Goal: Information Seeking & Learning: Learn about a topic

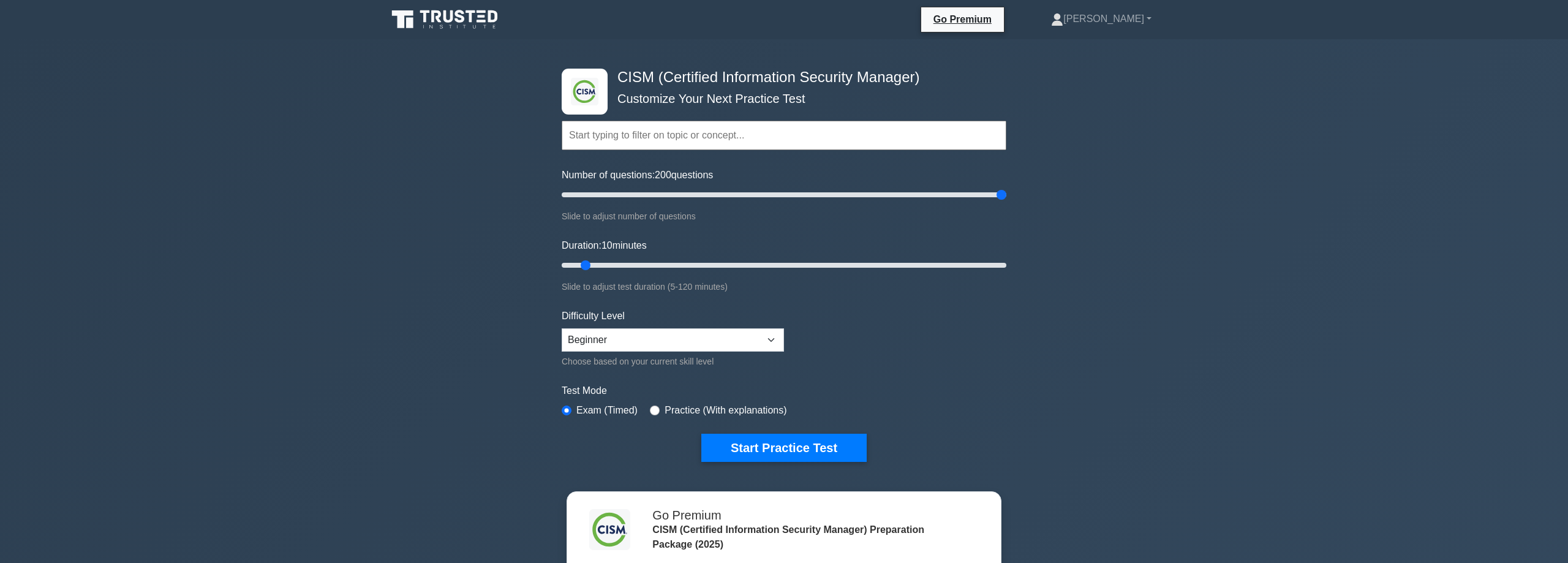
drag, startPoint x: 584, startPoint y: 193, endPoint x: 1008, endPoint y: 190, distance: 424.0
type input "200"
click at [1006, 190] on input "Number of questions: 200 questions" at bounding box center [784, 195] width 444 height 15
drag, startPoint x: 587, startPoint y: 264, endPoint x: 1037, endPoint y: 241, distance: 450.6
type input "120"
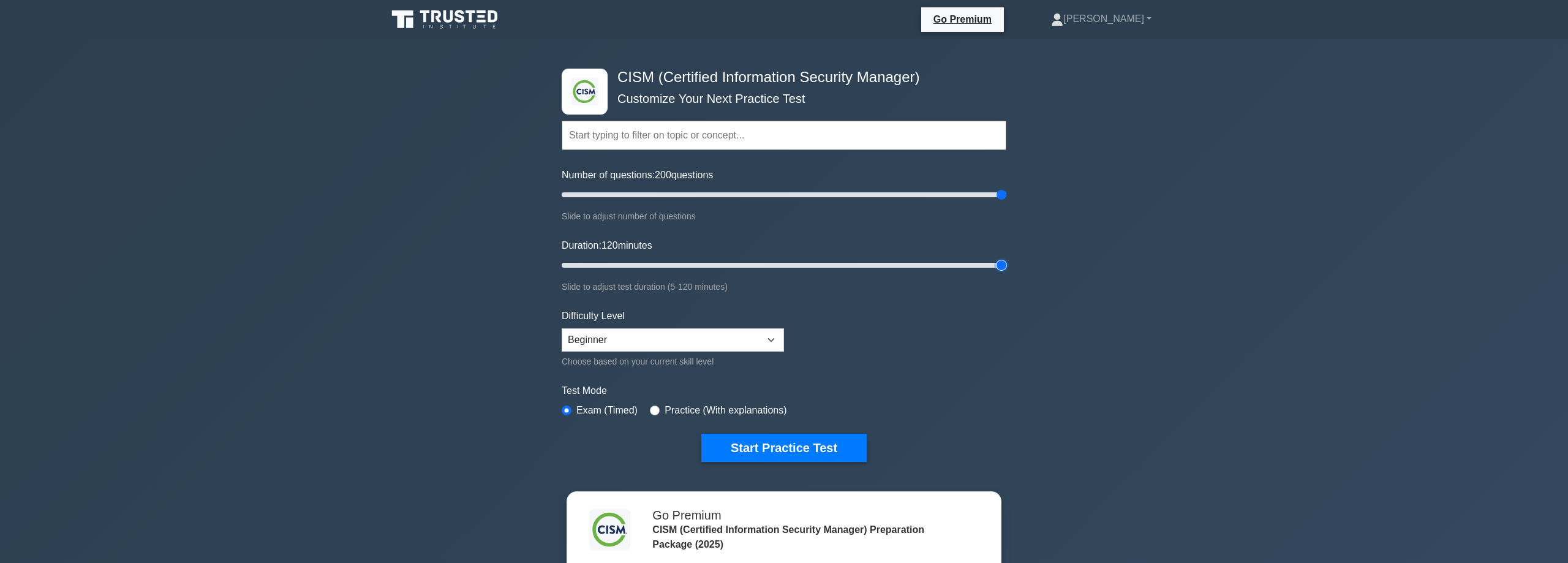
click at [1006, 258] on input "Duration: 120 minutes" at bounding box center [784, 265] width 444 height 15
click at [729, 441] on button "Start Practice Test" at bounding box center [784, 448] width 166 height 29
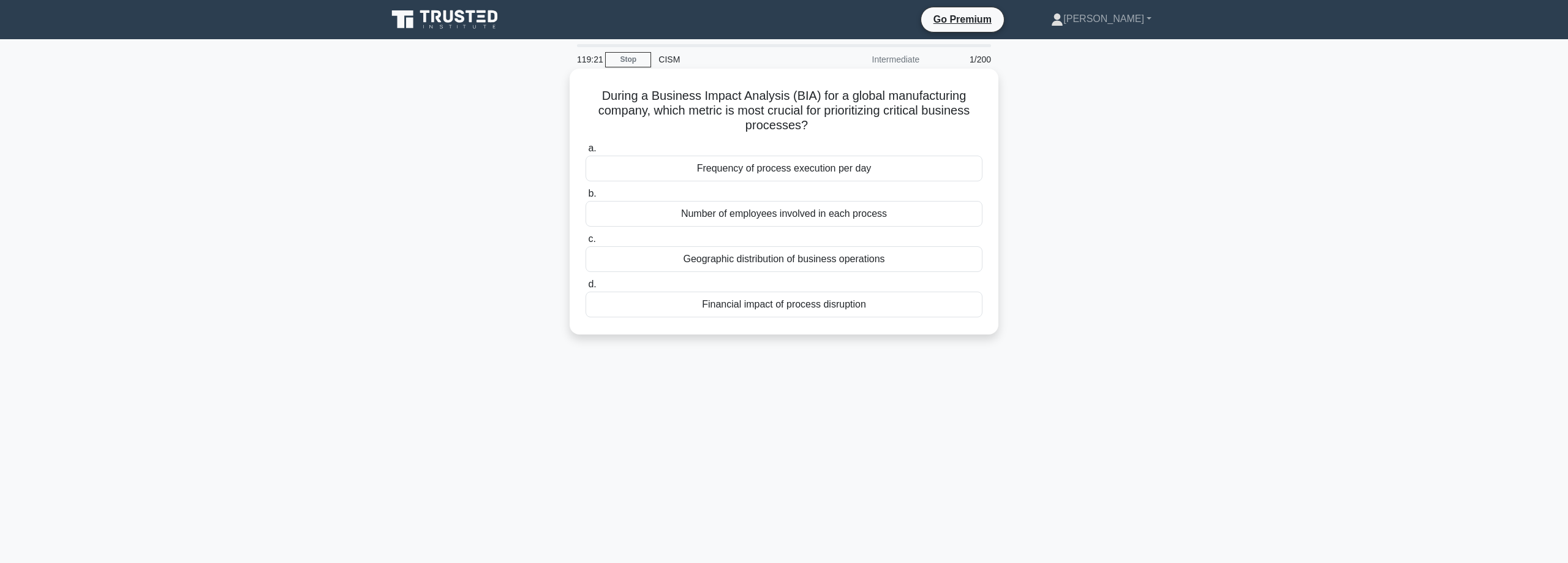
click at [920, 258] on div "Geographic distribution of business operations" at bounding box center [784, 259] width 397 height 25
click at [586, 243] on input "c. Geographic distribution of business operations" at bounding box center [586, 239] width 0 height 8
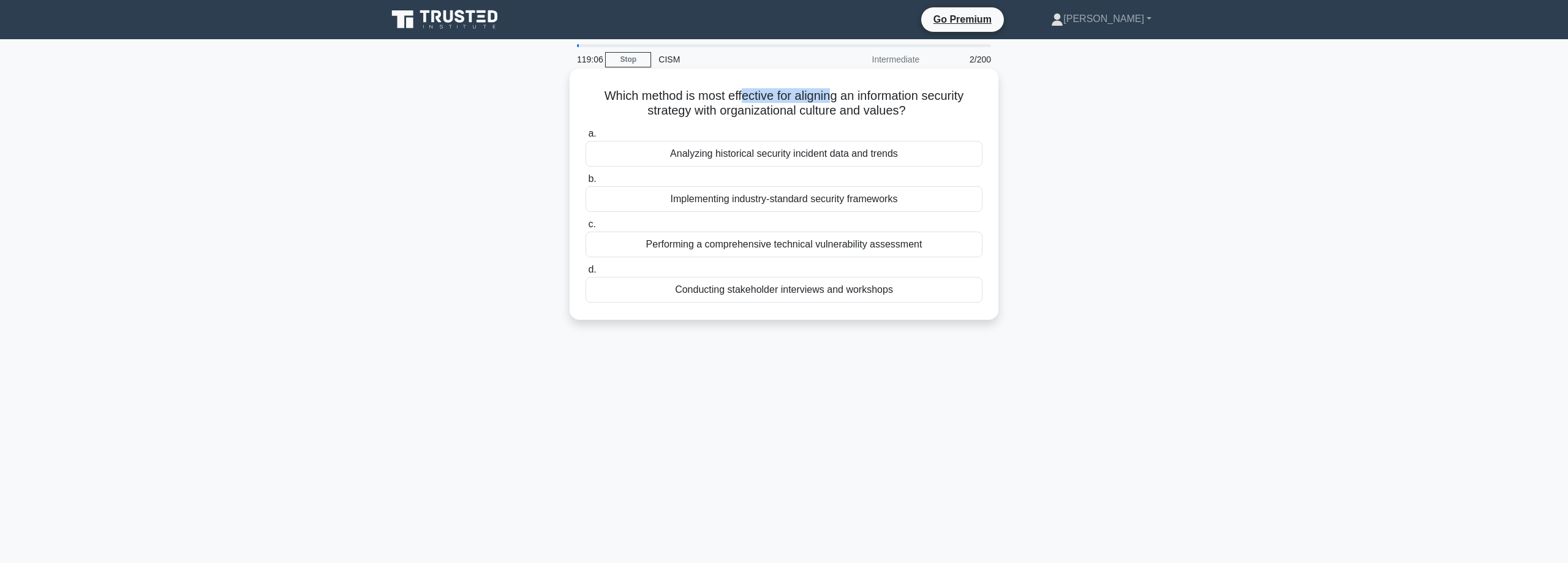
drag, startPoint x: 745, startPoint y: 98, endPoint x: 849, endPoint y: 94, distance: 104.1
click at [833, 93] on h5 "Which method is most effective for aligning an information security strategy wi…" at bounding box center [784, 103] width 399 height 31
click at [914, 293] on div "Conducting stakeholder interviews and workshops" at bounding box center [784, 289] width 397 height 25
click at [586, 274] on input "d. Conducting stakeholder interviews and workshops" at bounding box center [586, 270] width 0 height 8
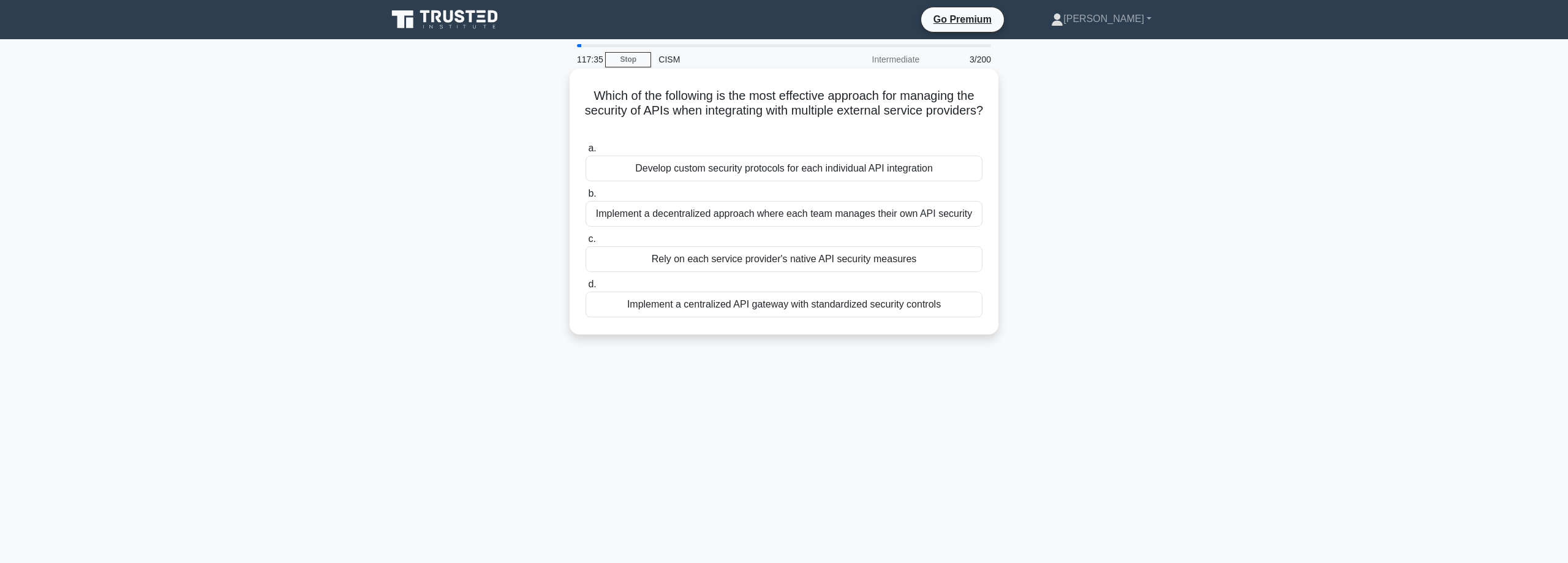
click at [741, 304] on div "Implement a centralized API gateway with standardized security controls" at bounding box center [784, 304] width 397 height 25
click at [586, 289] on input "d. Implement a centralized API gateway with standardized security controls" at bounding box center [586, 285] width 0 height 8
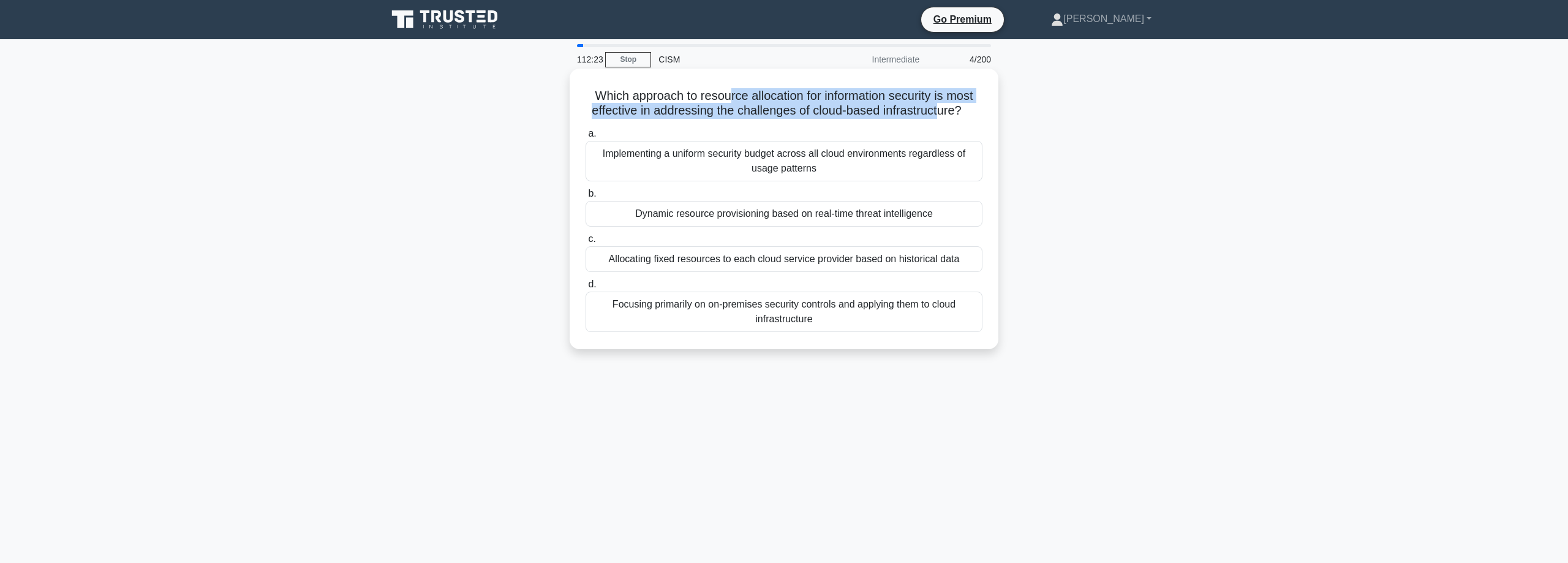
drag, startPoint x: 732, startPoint y: 94, endPoint x: 937, endPoint y: 110, distance: 205.6
click at [937, 110] on h5 "Which approach to resource allocation for information security is most effectiv…" at bounding box center [784, 103] width 399 height 31
click at [769, 95] on h5 "Which approach to resource allocation for information security is most effectiv…" at bounding box center [784, 103] width 399 height 31
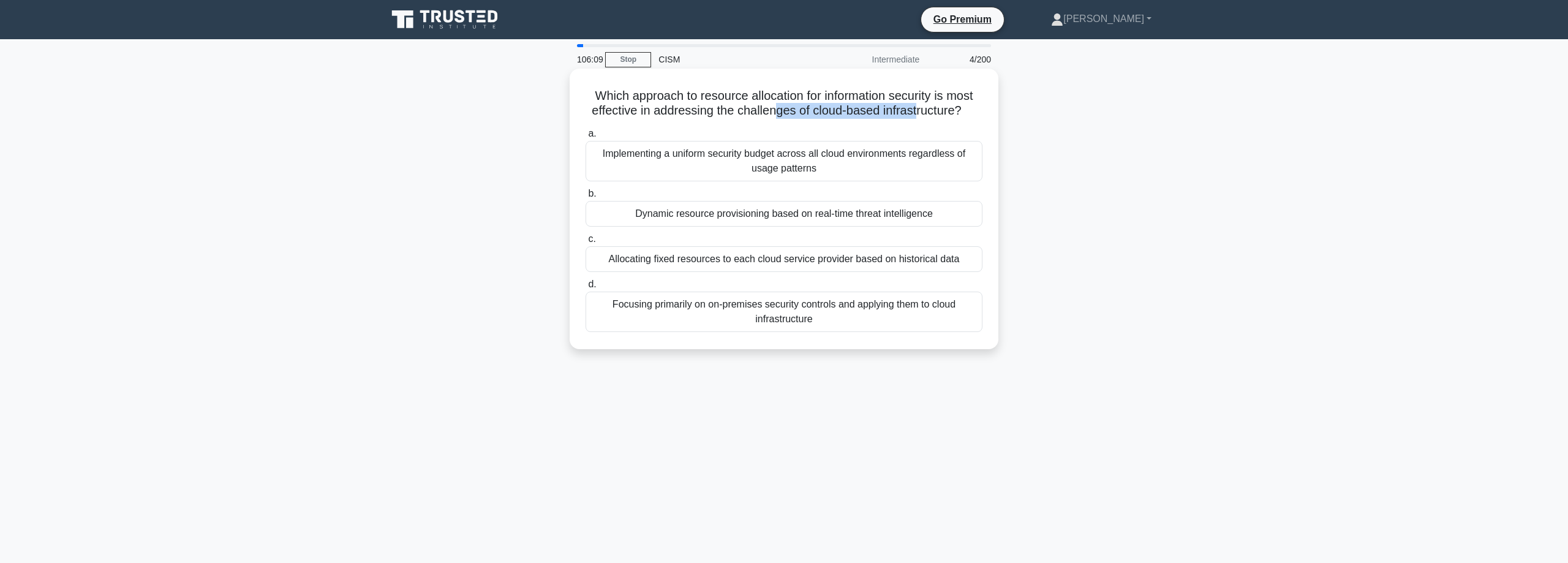
drag, startPoint x: 784, startPoint y: 113, endPoint x: 914, endPoint y: 112, distance: 130.0
click at [914, 112] on h5 "Which approach to resource allocation for information security is most effectiv…" at bounding box center [784, 103] width 399 height 31
click at [753, 163] on div "Implementing a uniform security budget across all cloud environments regardless…" at bounding box center [784, 161] width 397 height 40
click at [586, 138] on input "a. Implementing a uniform security budget across all cloud environments regardl…" at bounding box center [586, 134] width 0 height 8
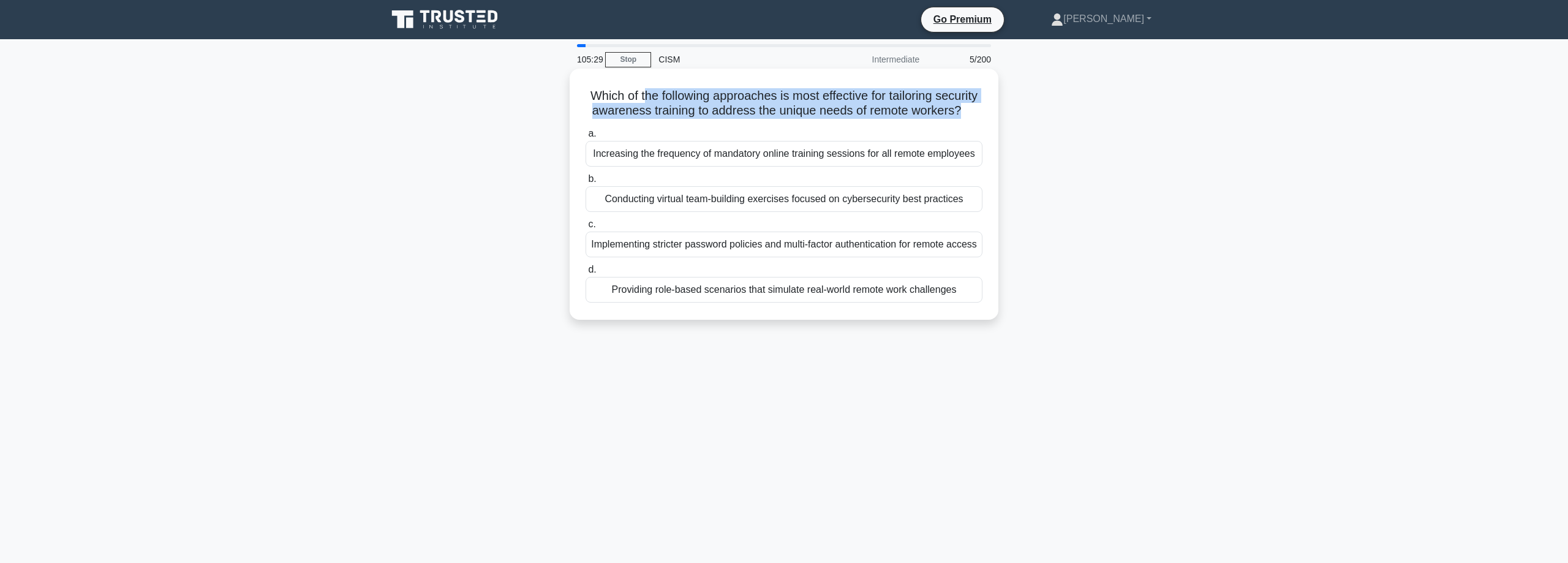
drag, startPoint x: 715, startPoint y: 96, endPoint x: 955, endPoint y: 107, distance: 240.3
click at [955, 107] on h5 "Which of the following approaches is most effective for tailoring security awar…" at bounding box center [784, 103] width 399 height 31
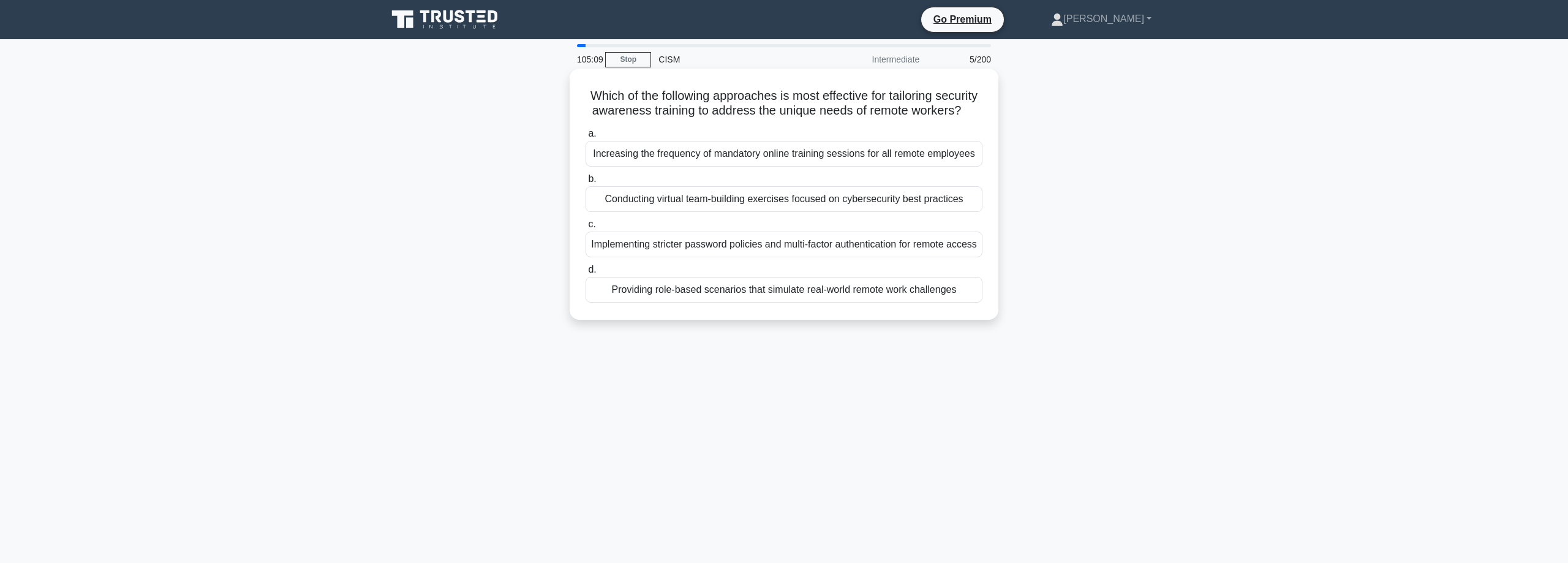
click at [695, 155] on div "Increasing the frequency of mandatory online training sessions for all remote e…" at bounding box center [784, 154] width 397 height 25
click at [586, 138] on input "a. Increasing the frequency of mandatory online training sessions for all remot…" at bounding box center [586, 134] width 0 height 8
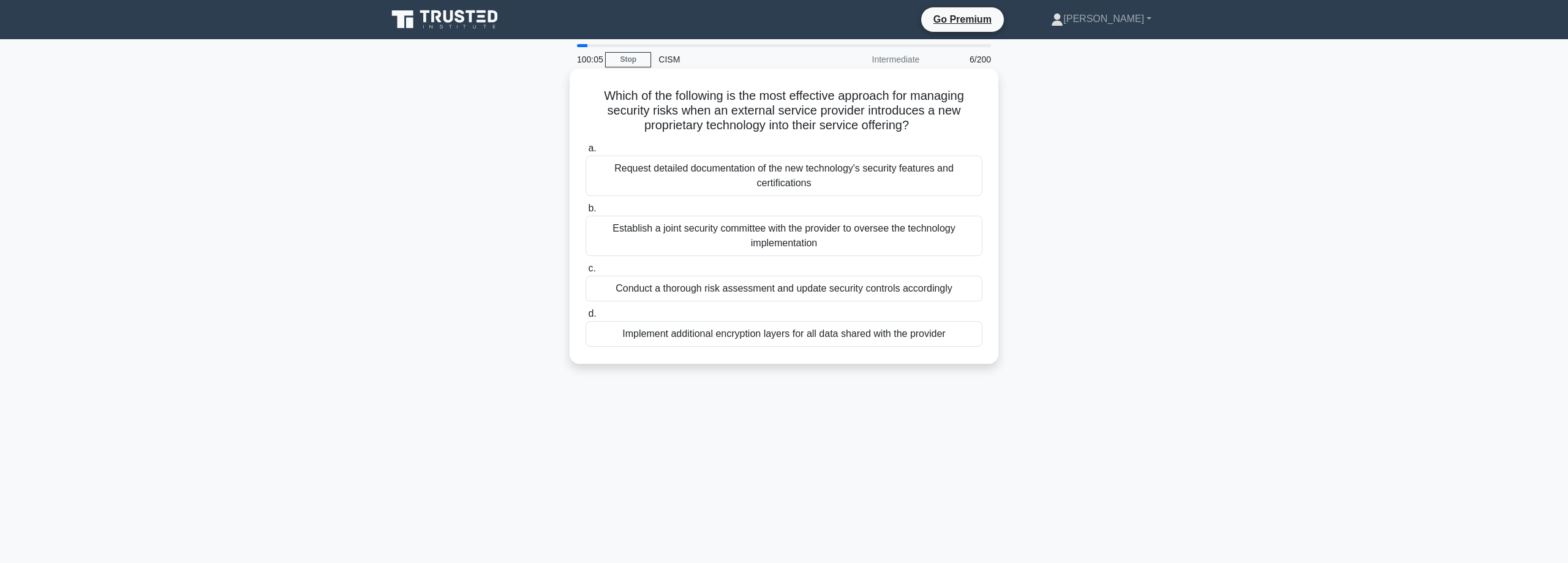
click at [742, 178] on div "Request detailed documentation of the new technology's security features and ce…" at bounding box center [784, 175] width 397 height 40
click at [586, 152] on input "a. Request detailed documentation of the new technology's security features and…" at bounding box center [586, 148] width 0 height 8
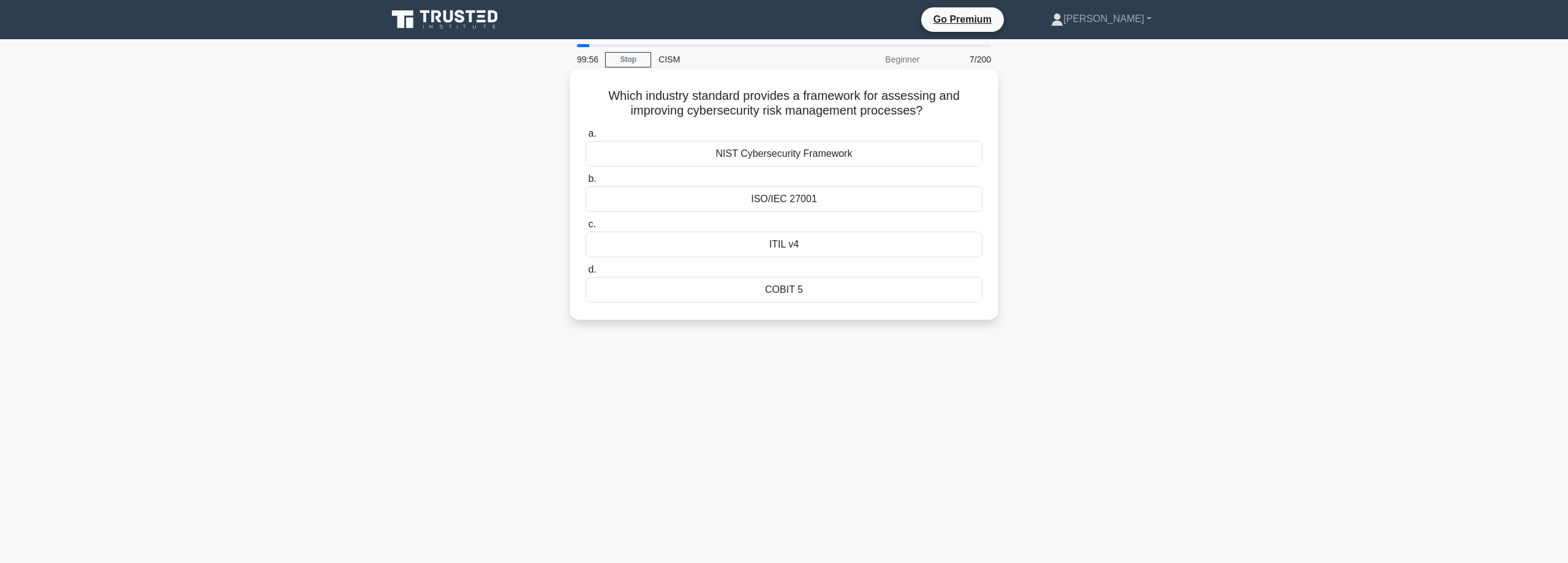
click at [781, 153] on div "NIST Cybersecurity Framework" at bounding box center [784, 154] width 397 height 25
click at [586, 138] on input "a. NIST Cybersecurity Framework" at bounding box center [586, 134] width 0 height 8
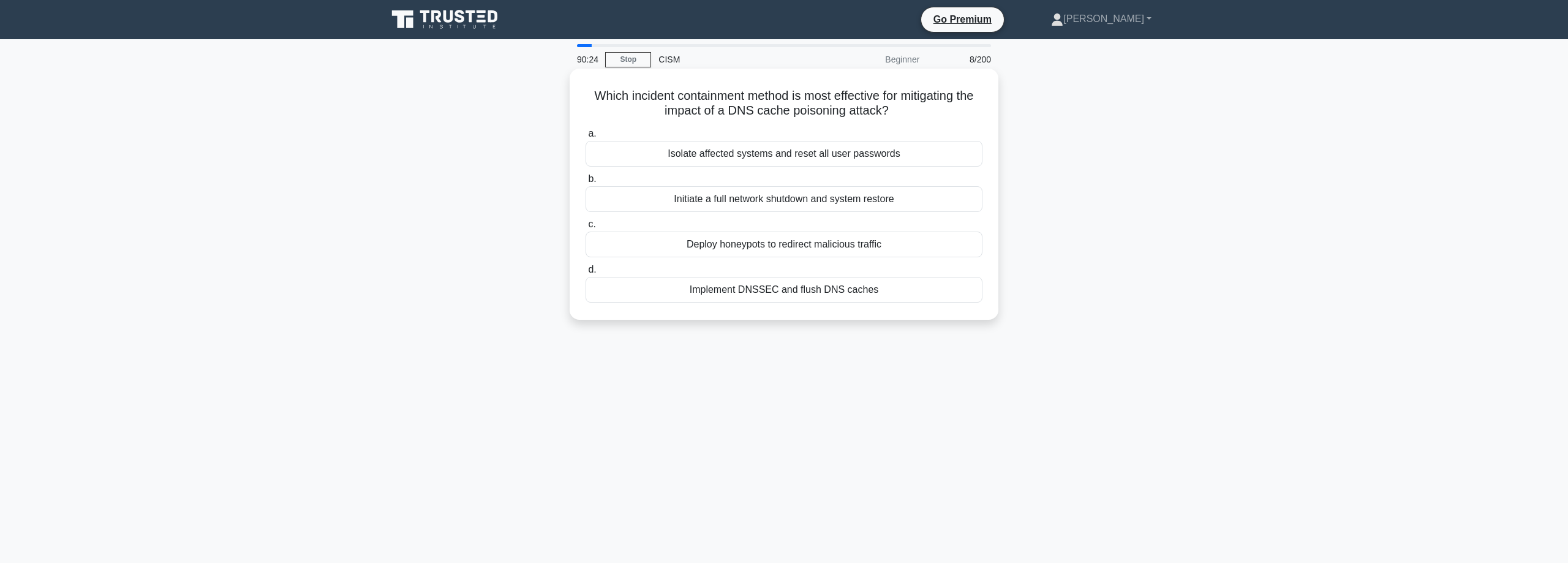
click at [887, 291] on div "Implement DNSSEC and flush DNS caches" at bounding box center [784, 289] width 397 height 25
click at [586, 274] on input "d. Implement DNSSEC and flush DNS caches" at bounding box center [586, 270] width 0 height 8
click at [807, 151] on div "To identify lessons learned and refine communication strategies" at bounding box center [784, 154] width 397 height 25
click at [586, 138] on input "a. To identify lessons learned and refine communication strategies" at bounding box center [586, 134] width 0 height 8
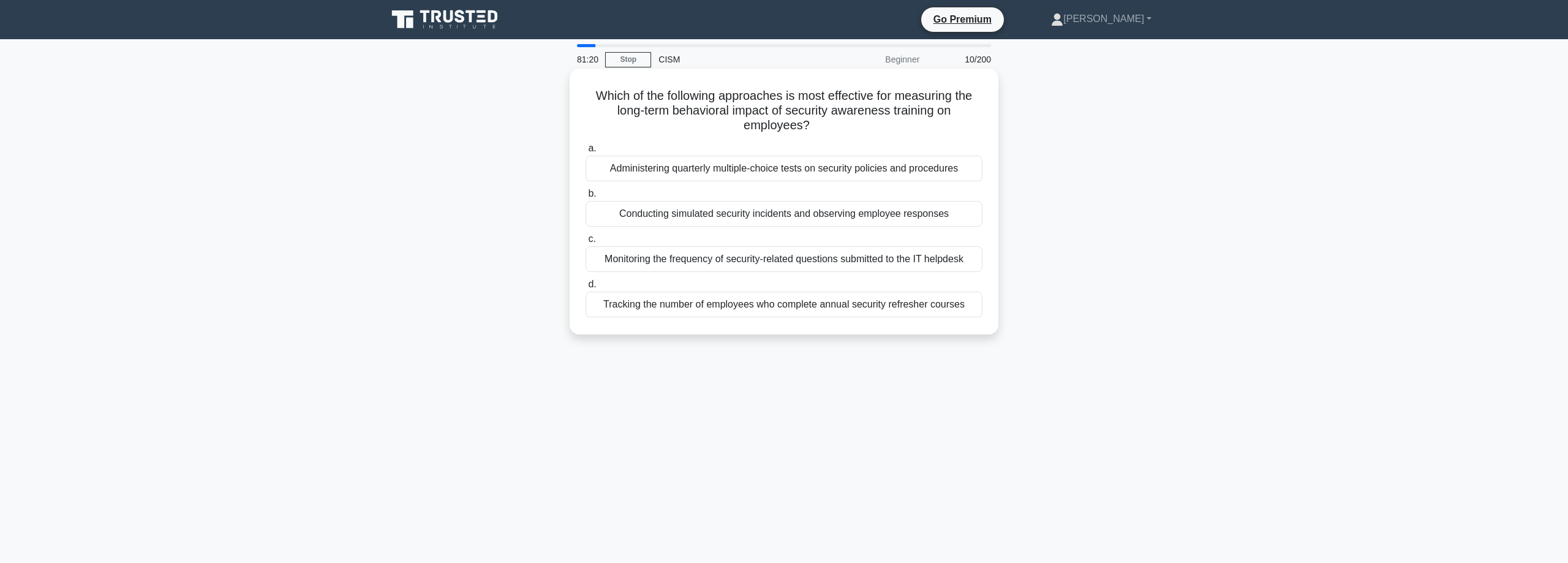
click at [822, 307] on div "Tracking the number of employees who complete annual security refresher courses" at bounding box center [784, 304] width 397 height 25
click at [586, 289] on input "d. Tracking the number of employees who complete annual security refresher cour…" at bounding box center [586, 285] width 0 height 8
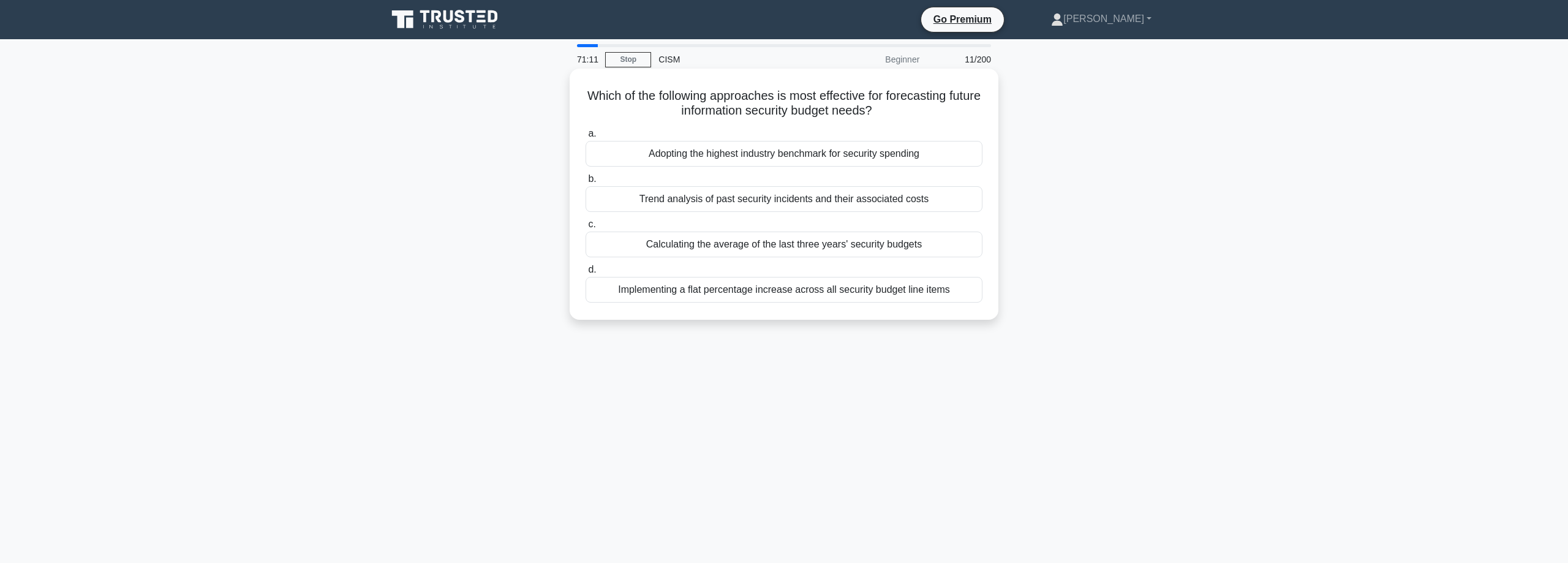
click at [822, 292] on div "Implementing a flat percentage increase across all security budget line items" at bounding box center [784, 289] width 397 height 25
click at [586, 274] on input "d. Implementing a flat percentage increase across all security budget line items" at bounding box center [586, 270] width 0 height 8
click at [929, 201] on div "Prioritizing investment in advanced threat detection technologies" at bounding box center [784, 199] width 397 height 25
click at [586, 183] on input "b. Prioritizing investment in advanced threat detection technologies" at bounding box center [586, 179] width 0 height 8
click at [893, 287] on div "To implement technical controls based on policy requirements" at bounding box center [784, 289] width 397 height 25
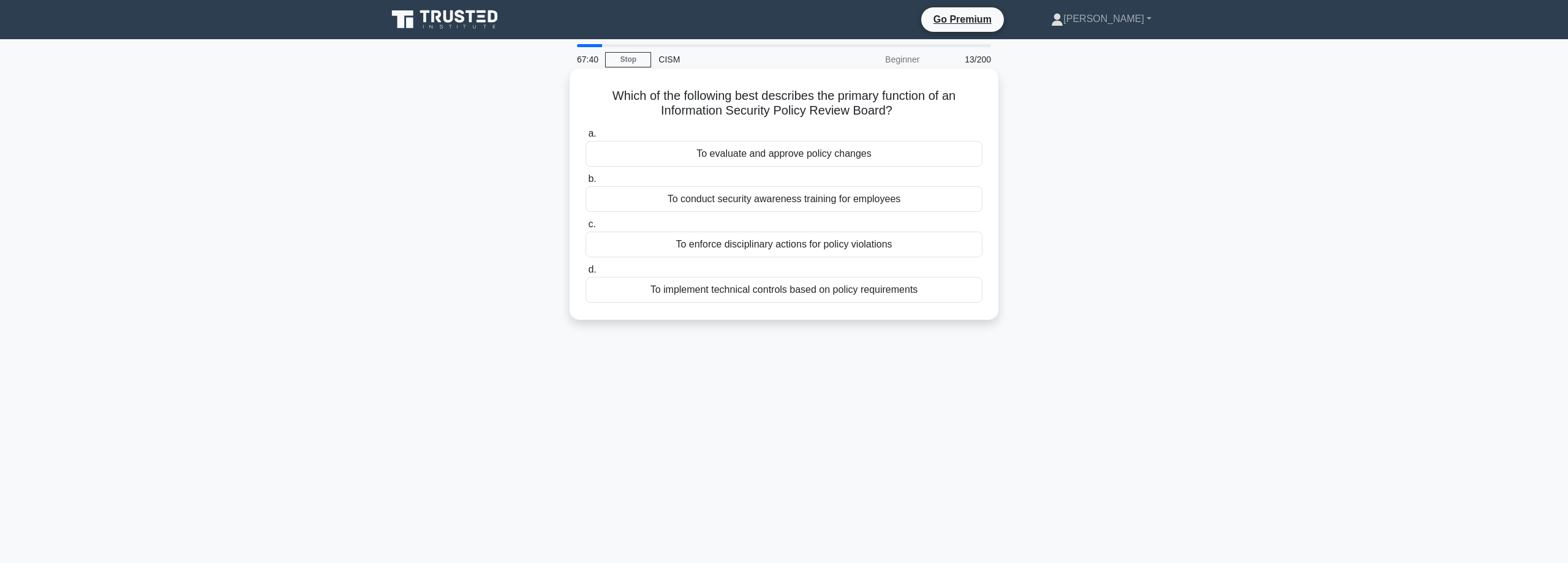
click at [586, 274] on input "d. To implement technical controls based on policy requirements" at bounding box center [586, 270] width 0 height 8
click at [919, 289] on div "Assigning all cybersecurity responsibilities to the IT department" at bounding box center [784, 289] width 397 height 25
click at [586, 274] on input "d. Assigning all cybersecurity responsibilities to the IT department" at bounding box center [586, 270] width 0 height 8
drag, startPoint x: 708, startPoint y: 102, endPoint x: 857, endPoint y: 97, distance: 149.1
click at [944, 94] on h5 "Which of the following is a key consideration when determining the scope of an …" at bounding box center [784, 103] width 399 height 31
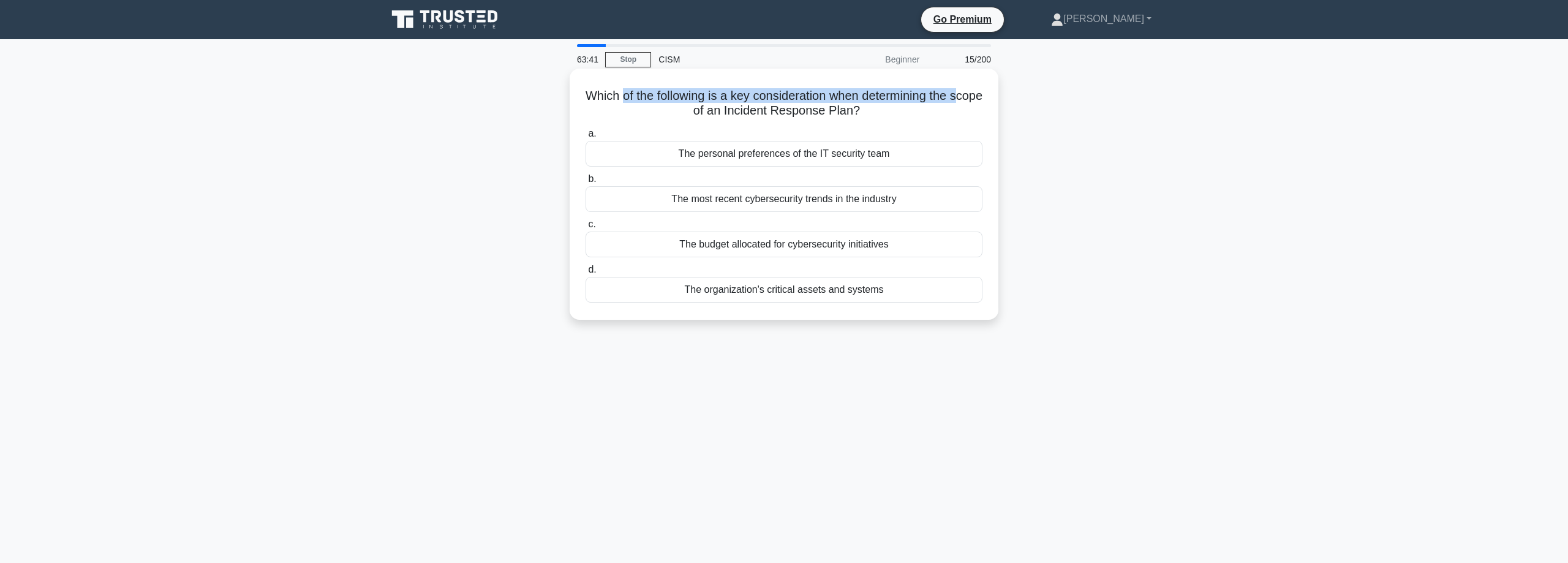
drag, startPoint x: 626, startPoint y: 96, endPoint x: 956, endPoint y: 96, distance: 330.0
click at [956, 96] on h5 "Which of the following is a key consideration when determining the scope of an …" at bounding box center [784, 103] width 399 height 31
drag, startPoint x: 720, startPoint y: 109, endPoint x: 851, endPoint y: 107, distance: 131.0
click at [849, 107] on h5 "Which of the following is a key consideration when determining the scope of an …" at bounding box center [784, 103] width 399 height 31
click at [781, 287] on div "The organization's critical assets and systems" at bounding box center [784, 289] width 397 height 25
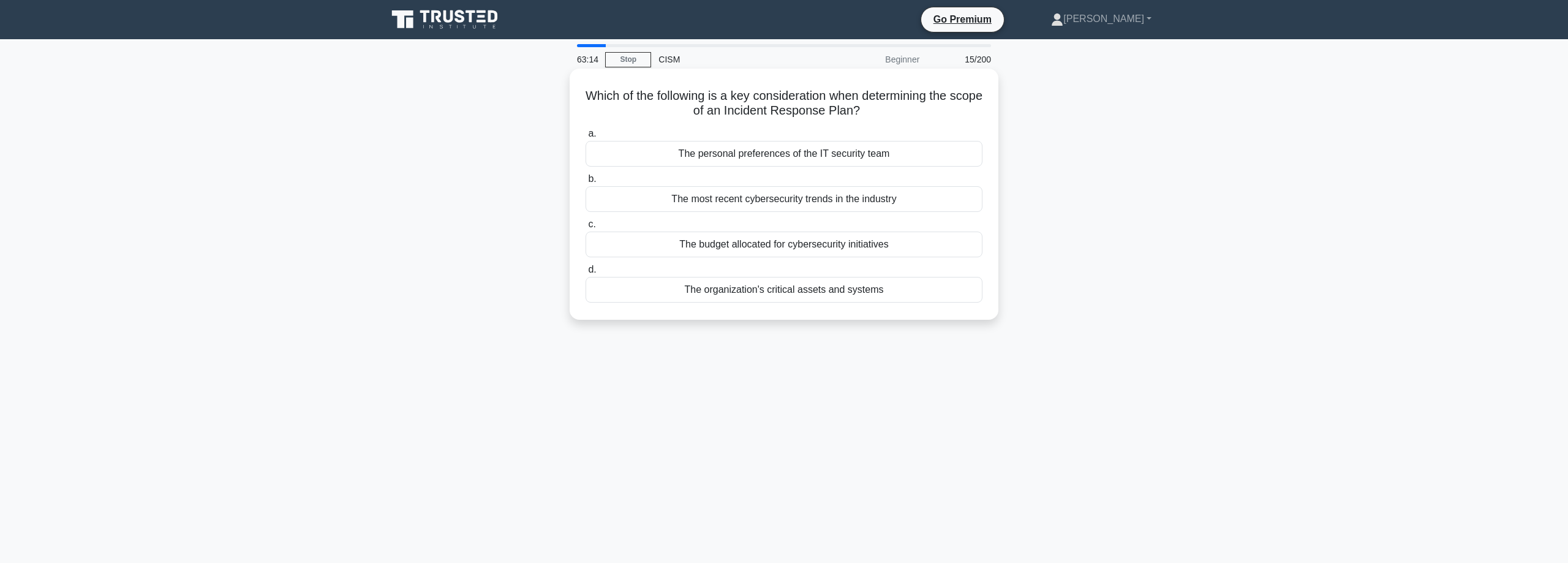
click at [586, 274] on input "d. The organization's critical assets and systems" at bounding box center [586, 270] width 0 height 8
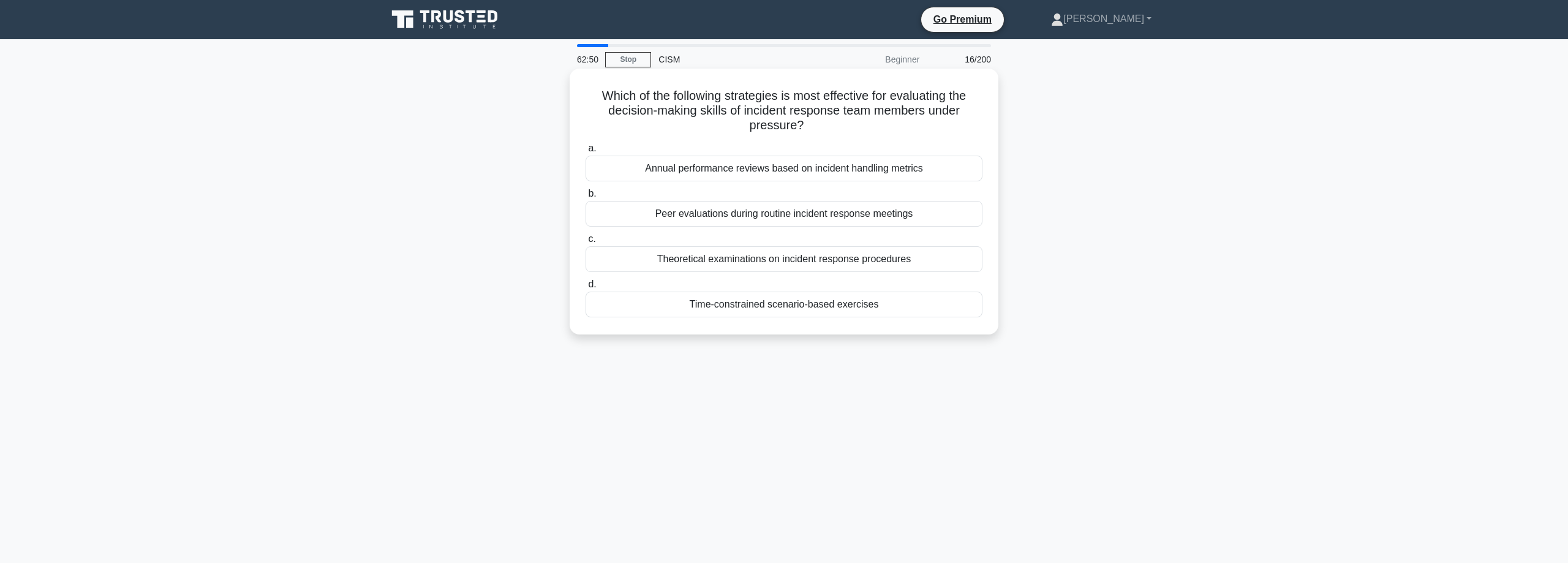
click at [921, 262] on div "Theoretical examinations on incident response procedures" at bounding box center [784, 259] width 397 height 25
click at [586, 243] on input "c. Theoretical examinations on incident response procedures" at bounding box center [586, 239] width 0 height 8
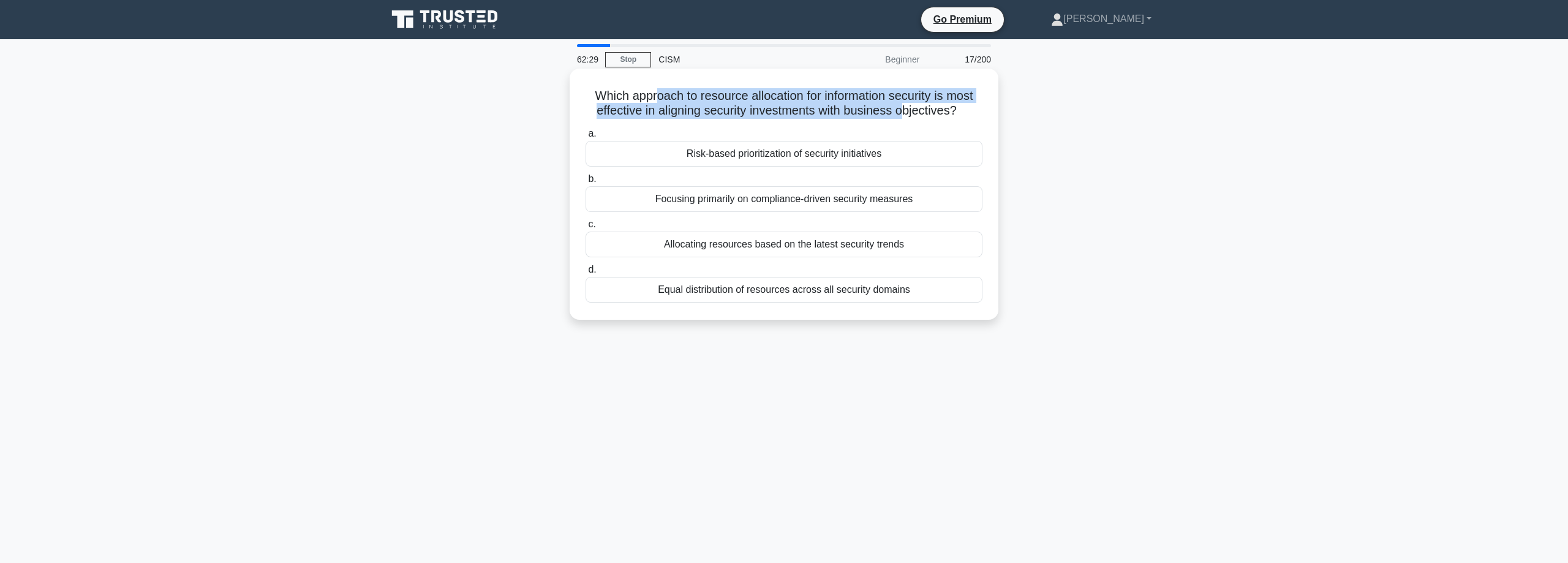
drag, startPoint x: 658, startPoint y: 100, endPoint x: 901, endPoint y: 107, distance: 243.1
click at [901, 107] on h5 "Which approach to resource allocation for information security is most effectiv…" at bounding box center [784, 103] width 399 height 31
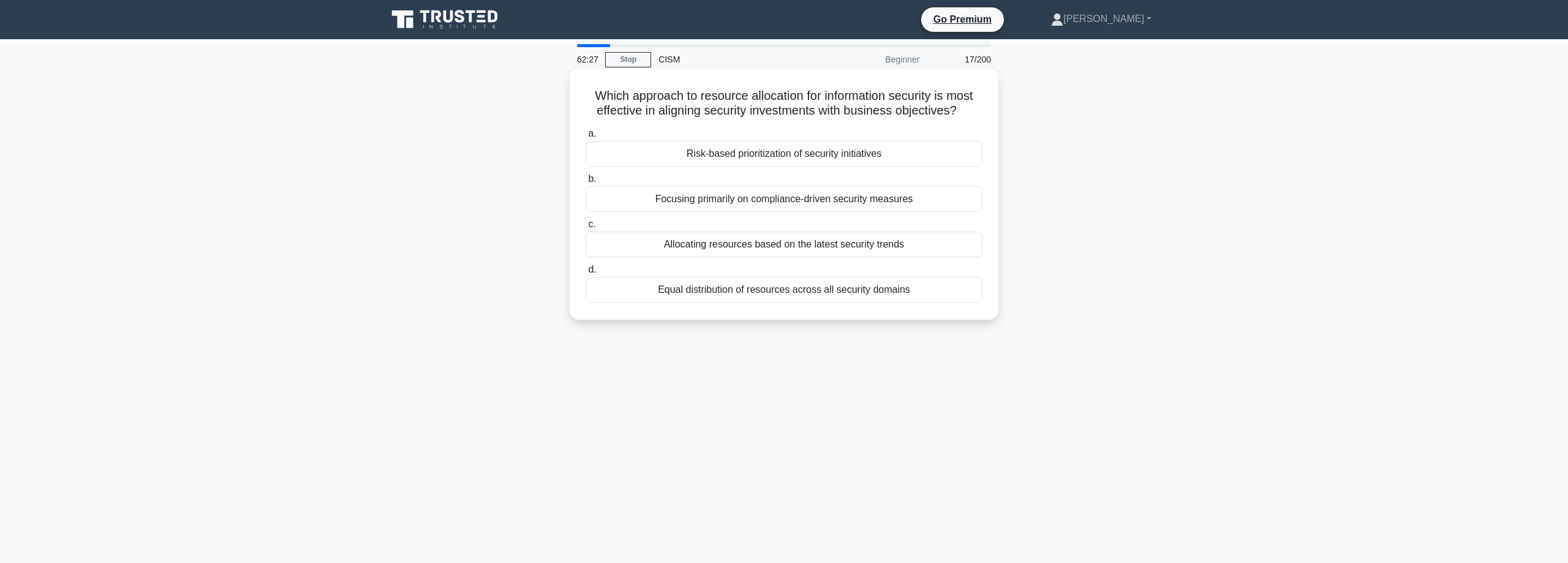
click at [767, 153] on div "Risk-based prioritization of security initiatives" at bounding box center [784, 154] width 397 height 25
click at [586, 138] on input "a. Risk-based prioritization of security initiatives" at bounding box center [586, 134] width 0 height 8
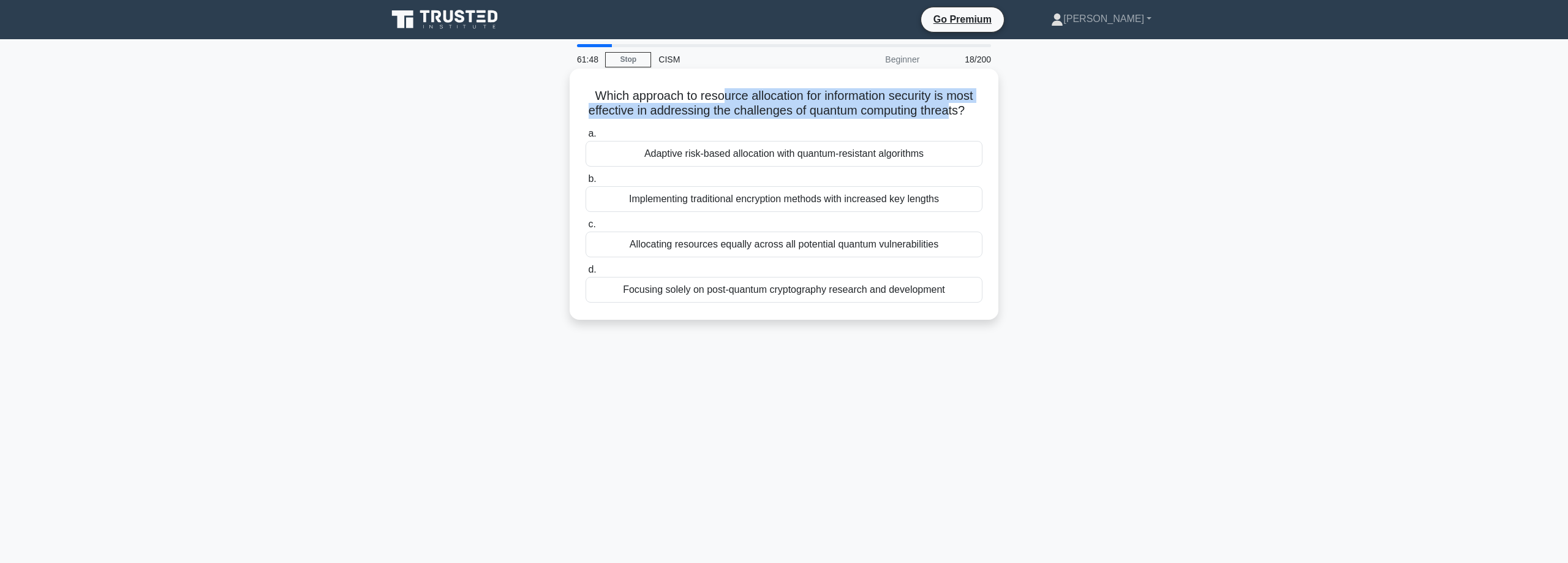
drag, startPoint x: 724, startPoint y: 94, endPoint x: 946, endPoint y: 103, distance: 222.2
click at [946, 103] on h5 "Which approach to resource allocation for information security is most effectiv…" at bounding box center [784, 103] width 399 height 31
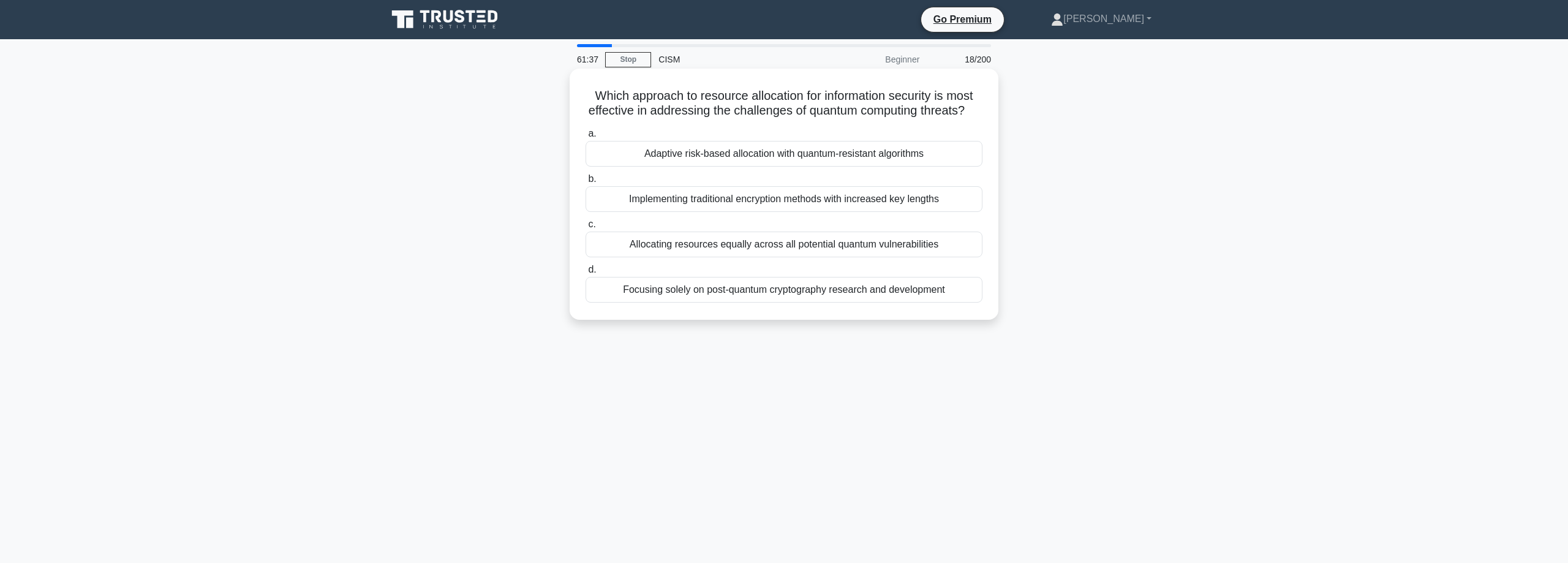
click at [915, 155] on div "Adaptive risk-based allocation with quantum-resistant algorithms" at bounding box center [784, 154] width 397 height 25
click at [586, 138] on input "a. Adaptive risk-based allocation with quantum-resistant algorithms" at bounding box center [586, 134] width 0 height 8
click at [763, 294] on div "Focusing on security controls exclusively for user authentication and authoriza…" at bounding box center [784, 289] width 397 height 25
click at [586, 274] on input "d. Focusing on security controls exclusively for user authentication and author…" at bounding box center [586, 270] width 0 height 8
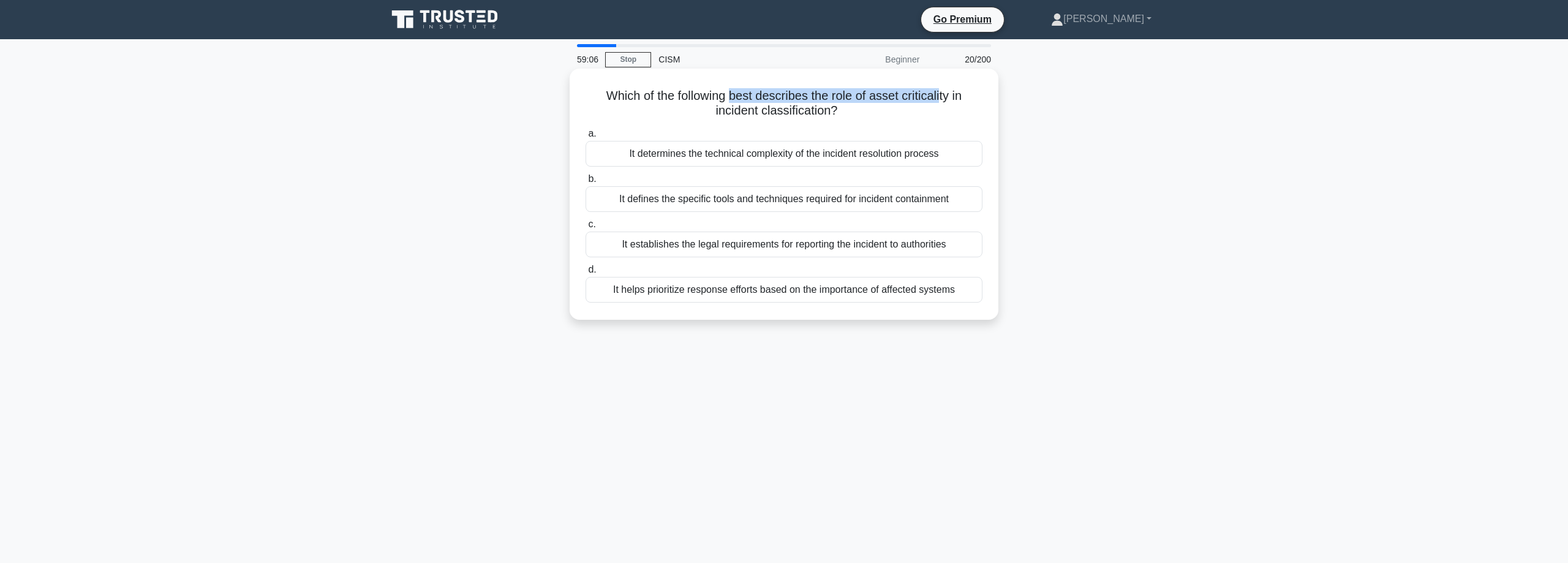
drag, startPoint x: 711, startPoint y: 94, endPoint x: 915, endPoint y: 94, distance: 204.0
click at [915, 94] on h5 "Which of the following best describes the role of asset criticality in incident…" at bounding box center [784, 103] width 399 height 31
click at [708, 155] on div "It determines the technical complexity of the incident resolution process" at bounding box center [784, 154] width 397 height 25
click at [586, 138] on input "a. It determines the technical complexity of the incident resolution process" at bounding box center [586, 134] width 0 height 8
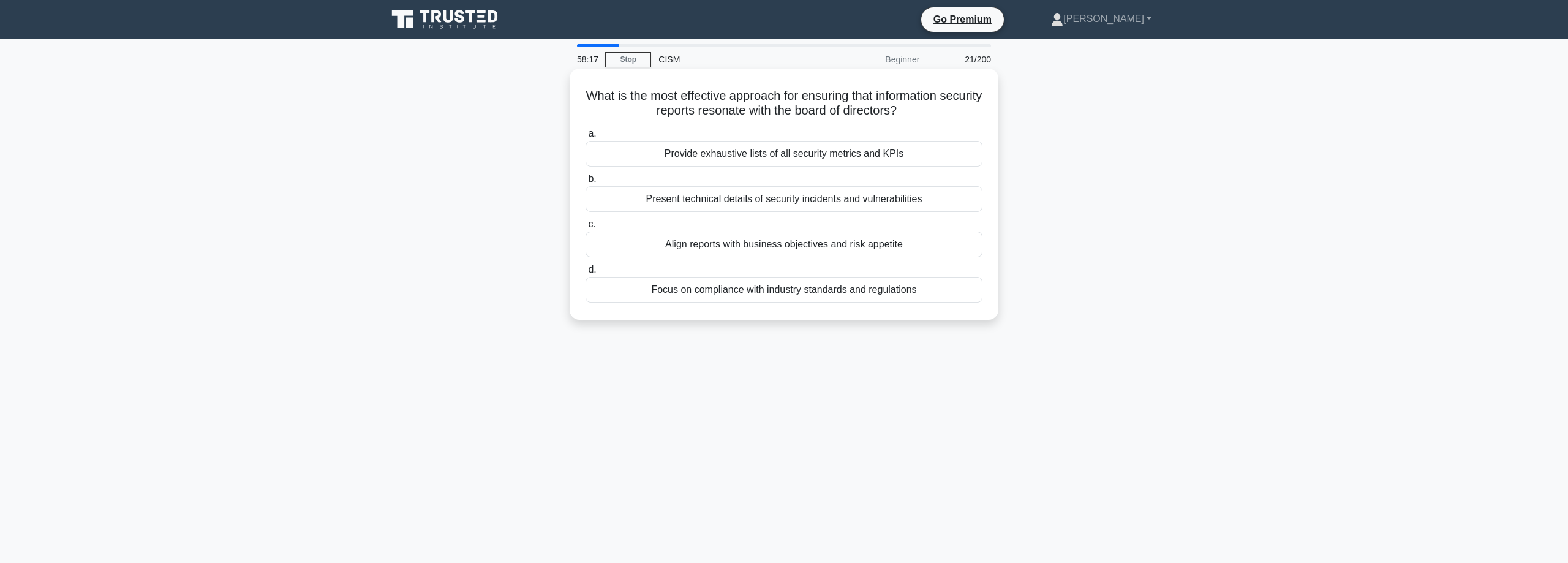
click at [819, 250] on div "Align reports with business objectives and risk appetite" at bounding box center [784, 244] width 397 height 25
click at [586, 228] on input "c. Align reports with business objectives and risk appetite" at bounding box center [586, 224] width 0 height 8
click at [898, 159] on div "Identifying root causes of the incident" at bounding box center [784, 154] width 397 height 25
click at [586, 138] on input "a. Identifying root causes of the incident" at bounding box center [586, 134] width 0 height 8
drag, startPoint x: 860, startPoint y: 98, endPoint x: 927, endPoint y: 101, distance: 67.1
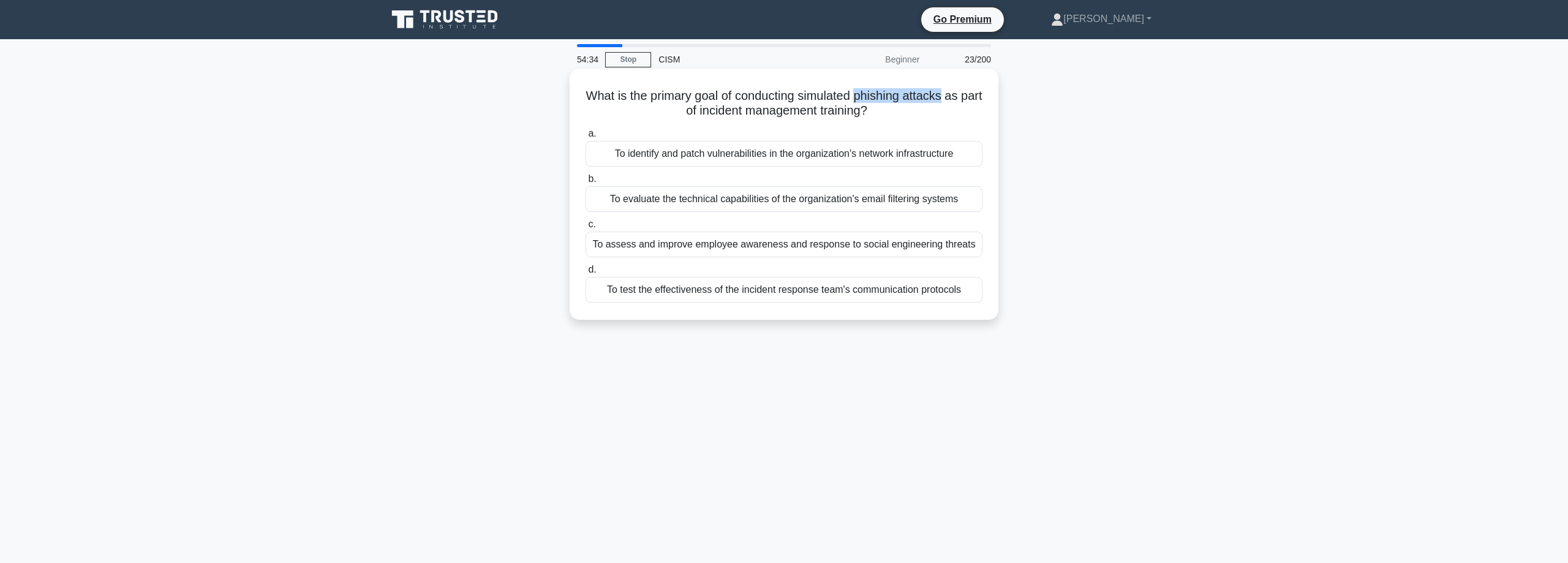
click at [941, 97] on h5 "What is the primary goal of conducting simulated phishing attacks as part of in…" at bounding box center [784, 103] width 399 height 31
click at [757, 247] on div "To assess and improve employee awareness and response to social engineering thr…" at bounding box center [784, 244] width 397 height 25
click at [586, 228] on input "c. To assess and improve employee awareness and response to social engineering …" at bounding box center [586, 224] width 0 height 8
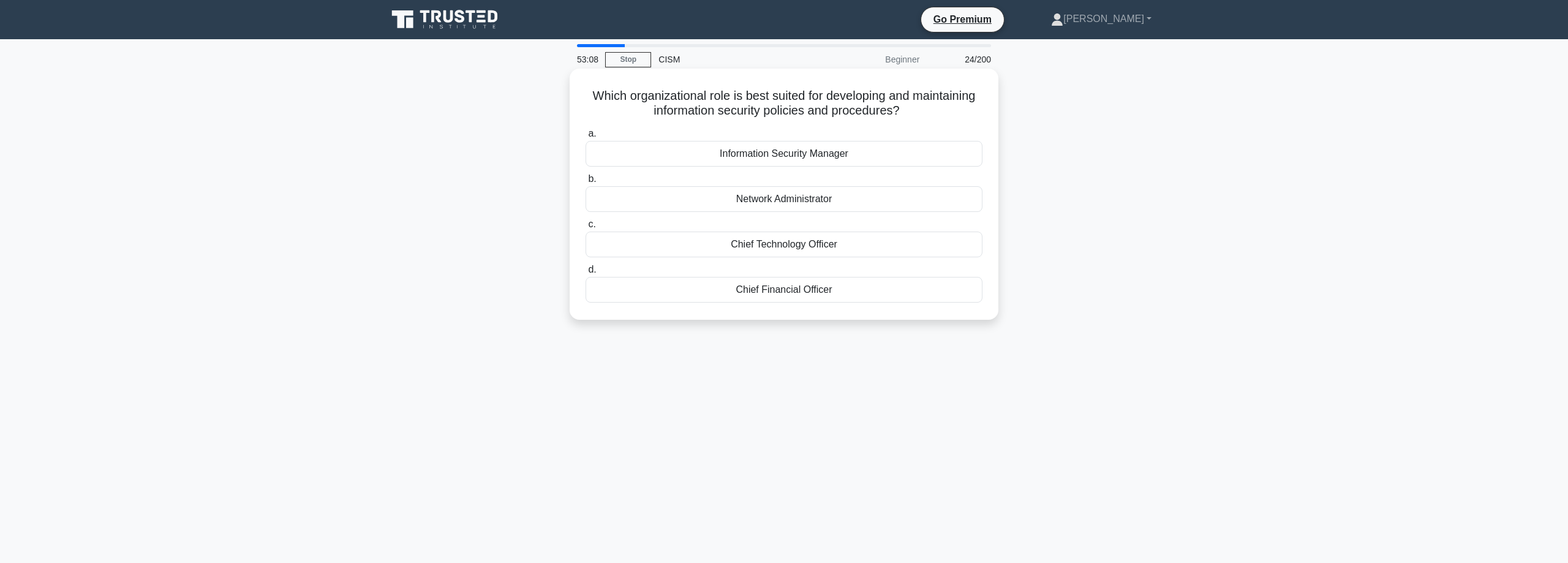
click at [865, 152] on div "Information Security Manager" at bounding box center [784, 154] width 397 height 25
click at [586, 138] on input "a. Information Security Manager" at bounding box center [586, 134] width 0 height 8
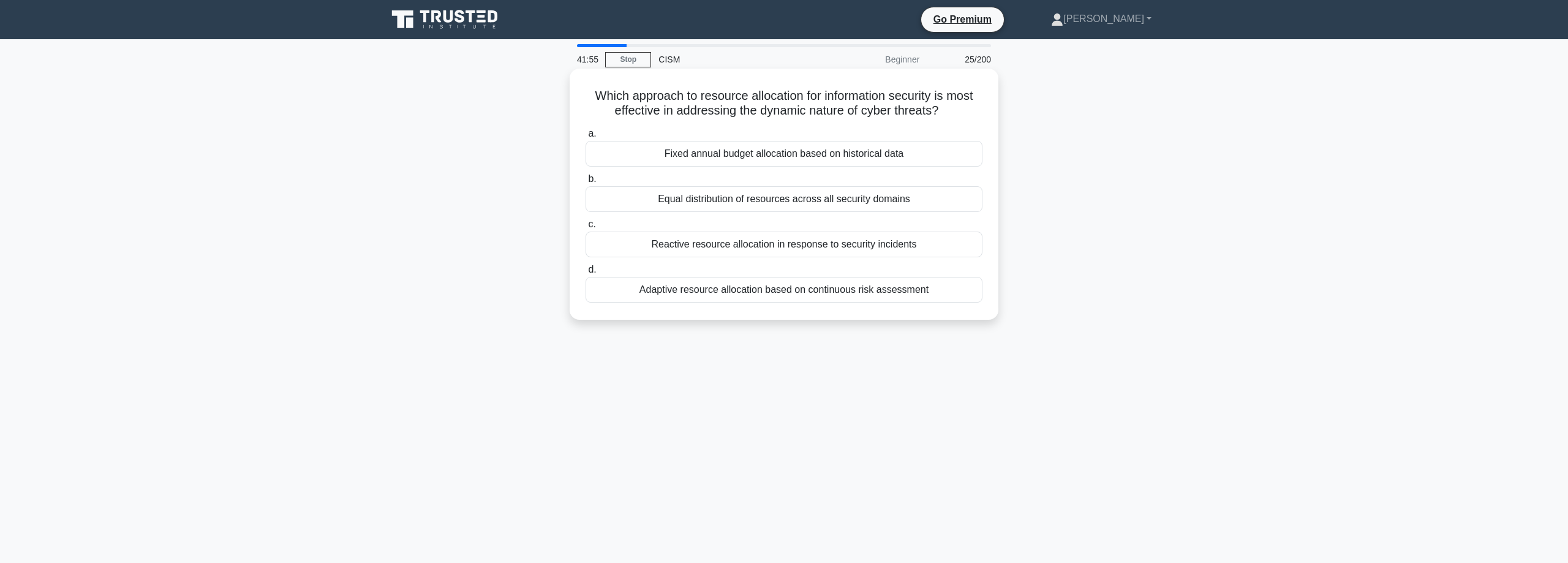
click at [638, 291] on div "Adaptive resource allocation based on continuous risk assessment" at bounding box center [784, 289] width 397 height 25
click at [586, 274] on input "d. Adaptive resource allocation based on continuous risk assessment" at bounding box center [586, 270] width 0 height 8
click at [866, 244] on div "Targeted training sessions and role-specific updates" at bounding box center [784, 244] width 397 height 25
click at [586, 228] on input "c. Targeted training sessions and role-specific updates" at bounding box center [586, 224] width 0 height 8
click at [859, 246] on div "Comparing file timestamps" at bounding box center [784, 244] width 397 height 25
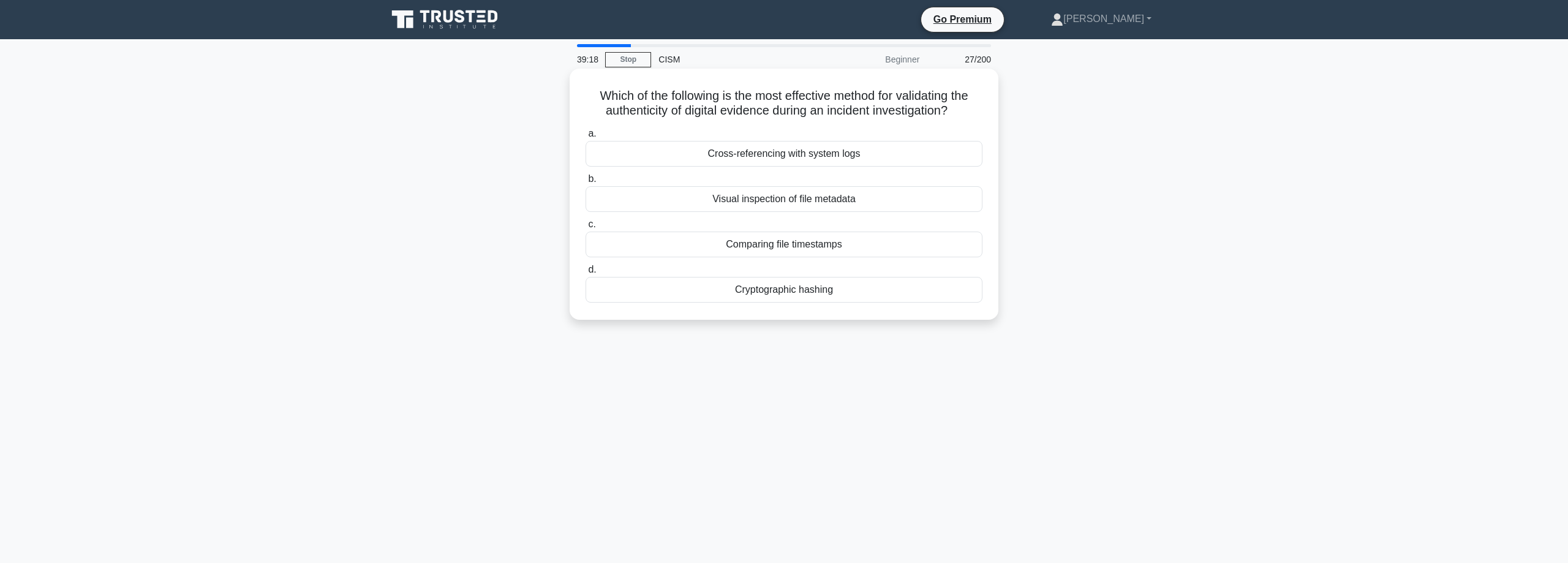
click at [586, 228] on input "c. Comparing file timestamps" at bounding box center [586, 224] width 0 height 8
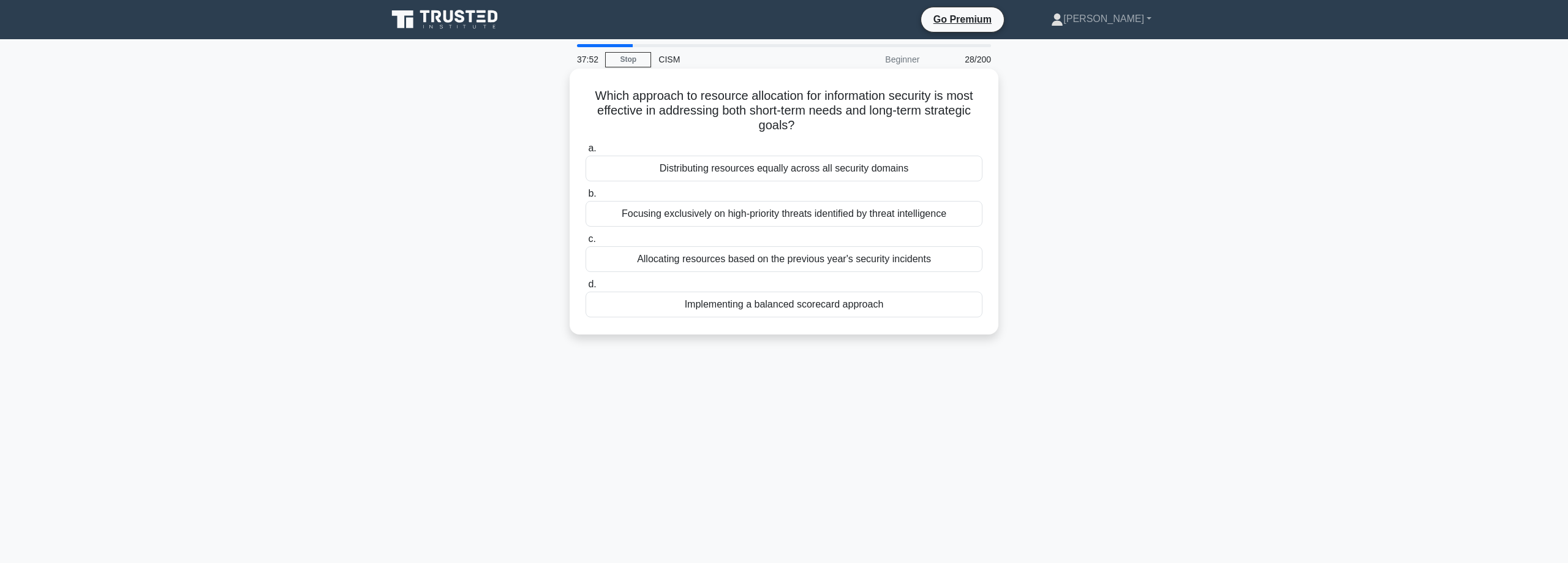
click at [692, 308] on div "Implementing a balanced scorecard approach" at bounding box center [784, 304] width 397 height 25
click at [586, 289] on input "d. Implementing a balanced scorecard approach" at bounding box center [586, 285] width 0 height 8
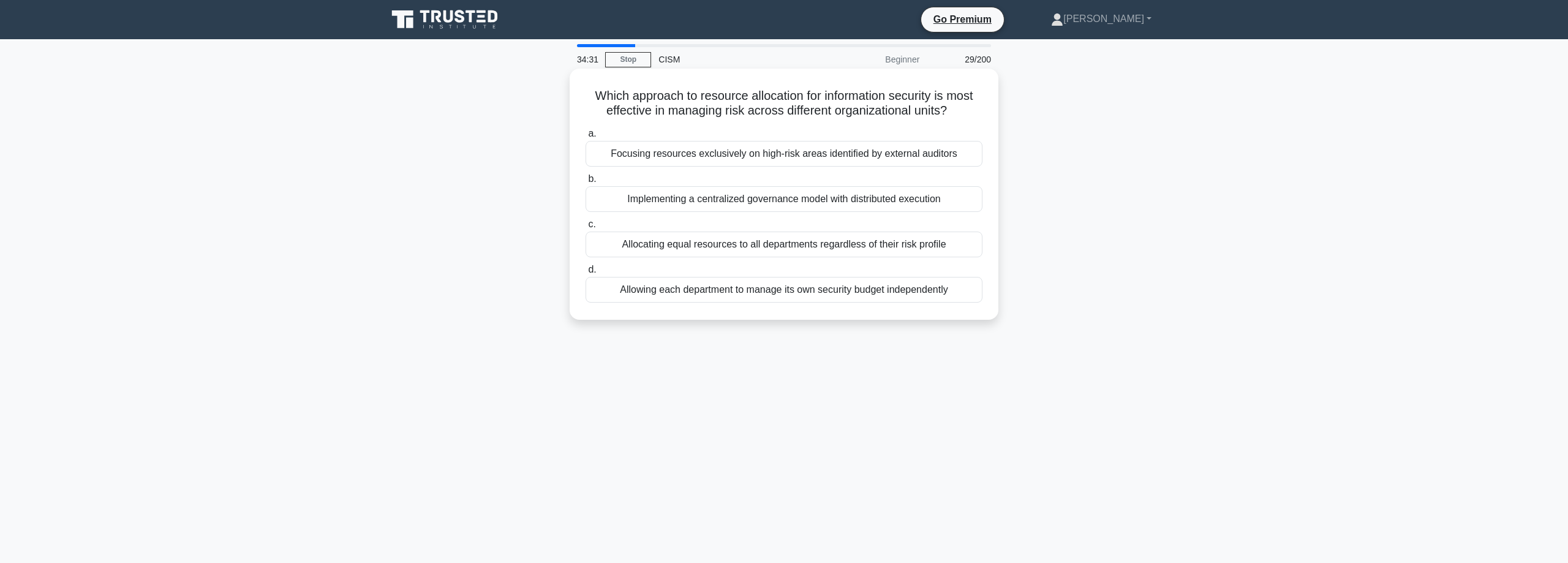
click at [854, 200] on div "Implementing a centralized governance model with distributed execution" at bounding box center [784, 199] width 397 height 25
click at [586, 183] on input "b. Implementing a centralized governance model with distributed execution" at bounding box center [586, 179] width 0 height 8
click at [854, 201] on div "Allocating a fixed percentage of the total IT budget for all vendor-related exp…" at bounding box center [784, 199] width 397 height 25
click at [586, 183] on input "b. Allocating a fixed percentage of the total IT budget for all vendor-related …" at bounding box center [586, 179] width 0 height 8
click at [899, 201] on div "Focusing solely on regulatory compliance requirements" at bounding box center [784, 199] width 397 height 25
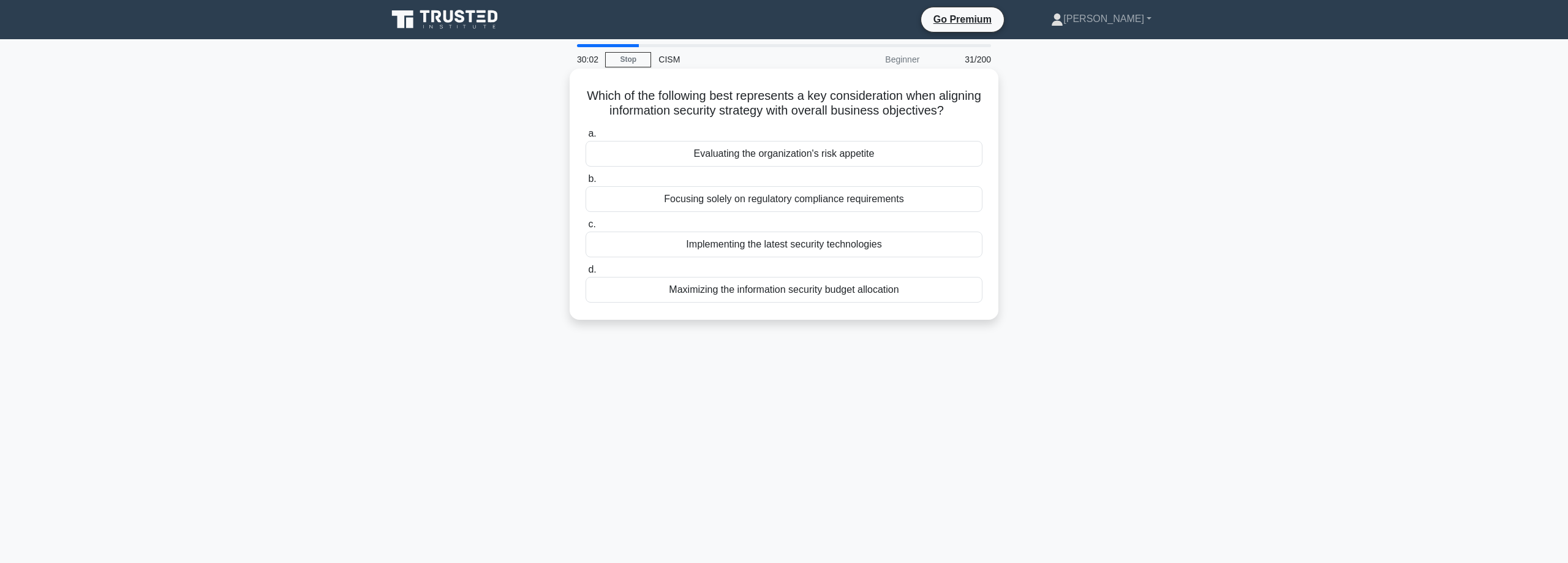
click at [586, 183] on input "b. Focusing solely on regulatory compliance requirements" at bounding box center [586, 179] width 0 height 8
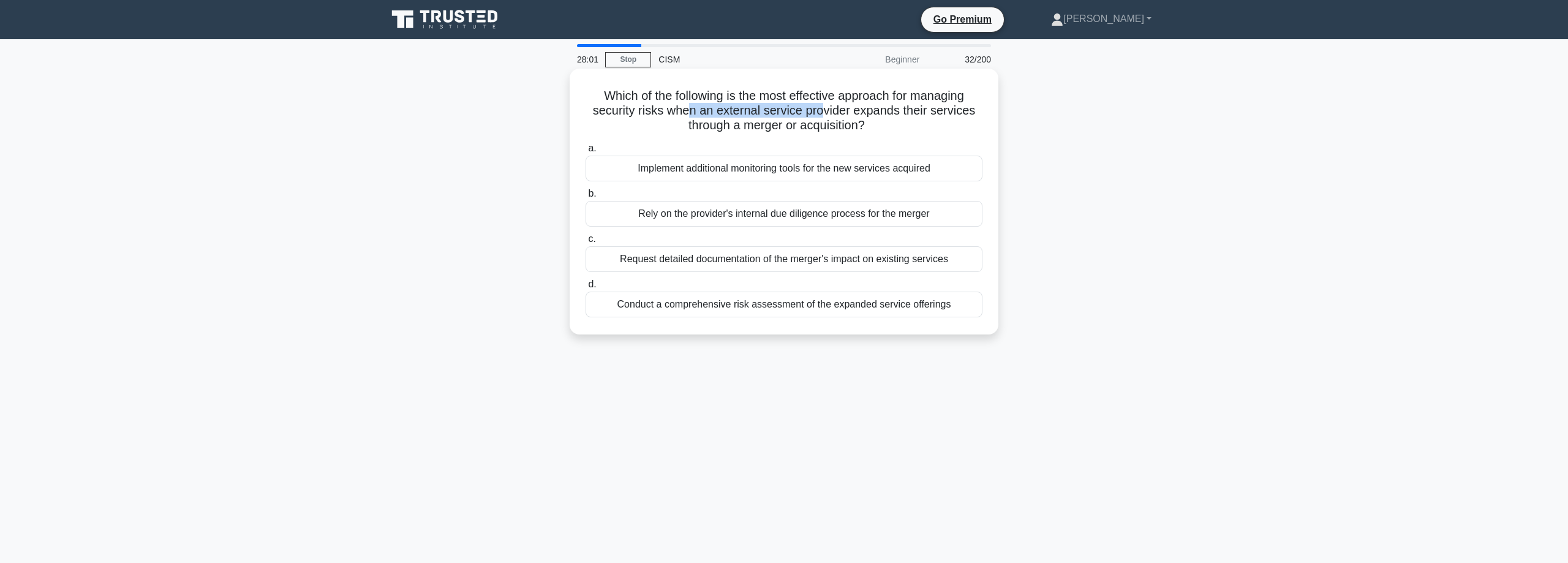
drag, startPoint x: 695, startPoint y: 109, endPoint x: 820, endPoint y: 109, distance: 125.0
click at [820, 109] on h5 "Which of the following is the most effective approach for managing security ris…" at bounding box center [784, 110] width 399 height 45
drag, startPoint x: 685, startPoint y: 166, endPoint x: 933, endPoint y: 166, distance: 248.0
click at [931, 162] on div "Implement additional monitoring tools for the new services acquired" at bounding box center [784, 168] width 397 height 25
drag, startPoint x: 673, startPoint y: 215, endPoint x: 921, endPoint y: 211, distance: 248.0
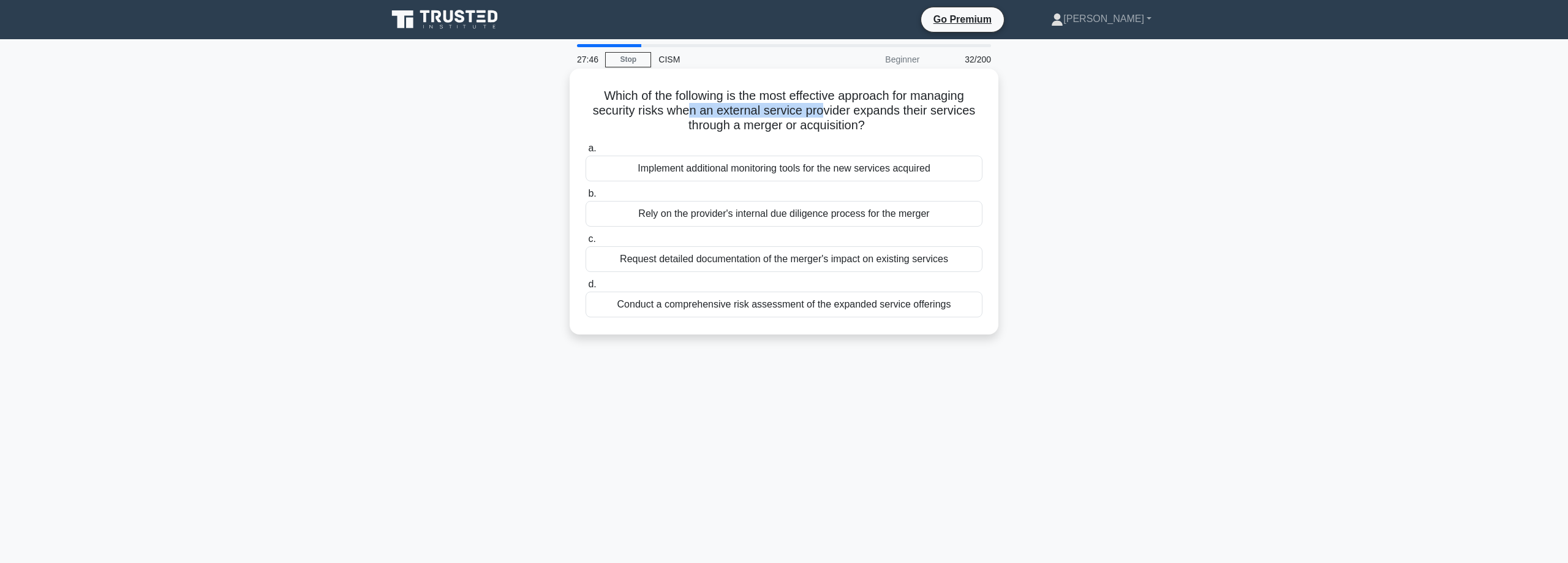
click at [921, 211] on div "Rely on the provider's internal due diligence process for the merger" at bounding box center [784, 214] width 397 height 25
drag, startPoint x: 654, startPoint y: 260, endPoint x: 925, endPoint y: 256, distance: 271.0
click at [925, 256] on div "Request detailed documentation of the merger's impact on existing services" at bounding box center [784, 259] width 397 height 25
drag, startPoint x: 679, startPoint y: 307, endPoint x: 919, endPoint y: 309, distance: 240.0
click at [919, 309] on div "Conduct a comprehensive risk assessment of the expanded service offerings" at bounding box center [784, 304] width 397 height 25
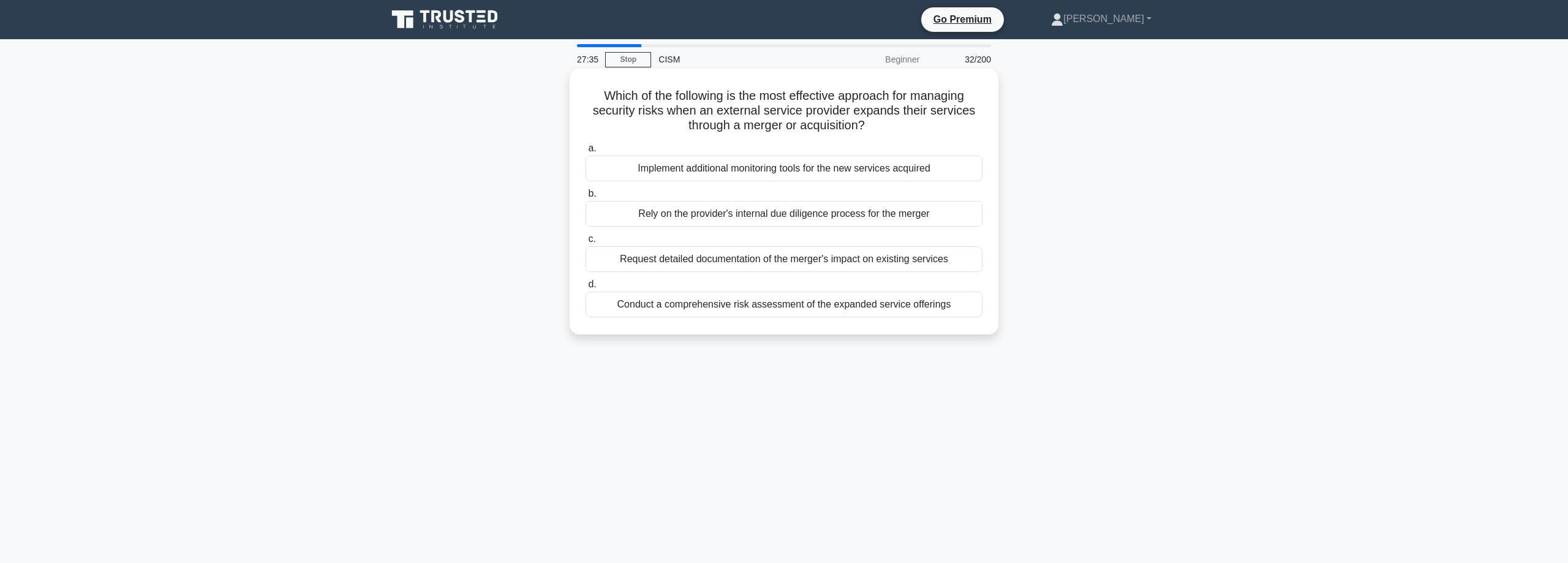
click at [936, 307] on div "Conduct a comprehensive risk assessment of the expanded service offerings" at bounding box center [784, 304] width 397 height 25
click at [586, 289] on input "d. Conduct a comprehensive risk assessment of the expanded service offerings" at bounding box center [586, 285] width 0 height 8
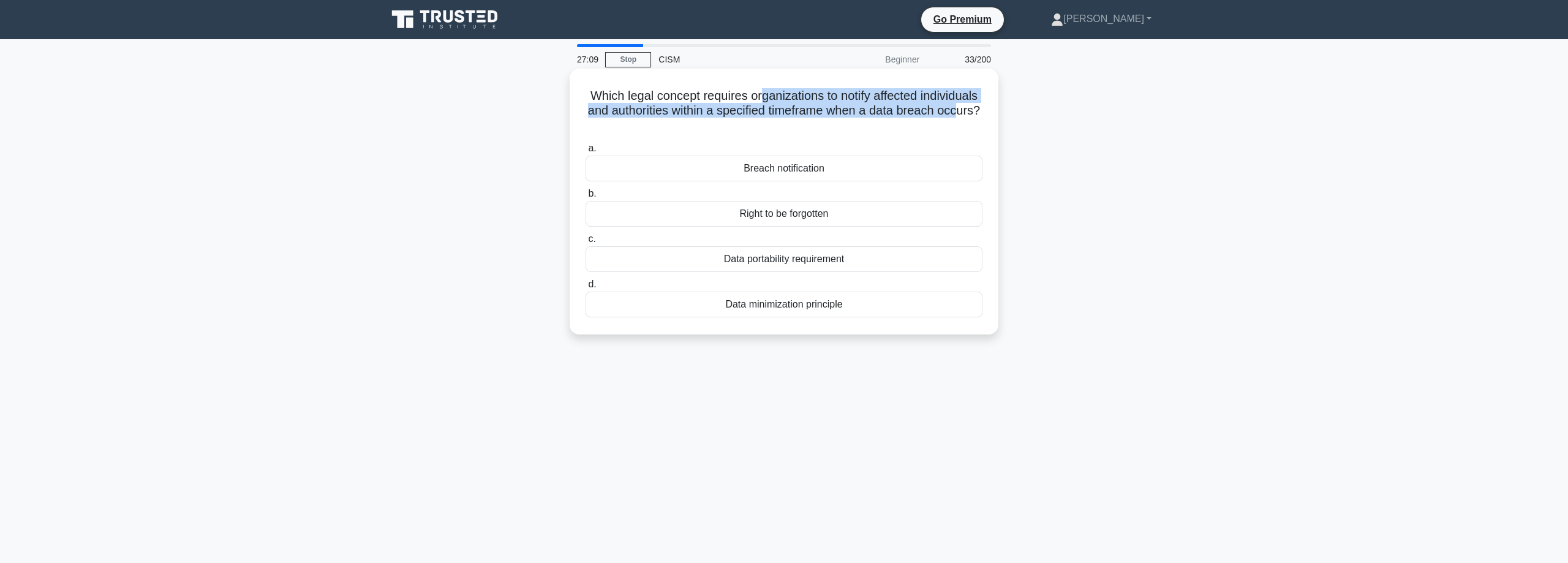
drag, startPoint x: 758, startPoint y: 93, endPoint x: 954, endPoint y: 112, distance: 196.9
click at [954, 112] on h5 "Which legal concept requires organizations to notify affected individuals and a…" at bounding box center [784, 110] width 399 height 45
click at [860, 215] on div "Right to be forgotten" at bounding box center [784, 214] width 397 height 25
click at [586, 198] on input "b. Right to be forgotten" at bounding box center [586, 194] width 0 height 8
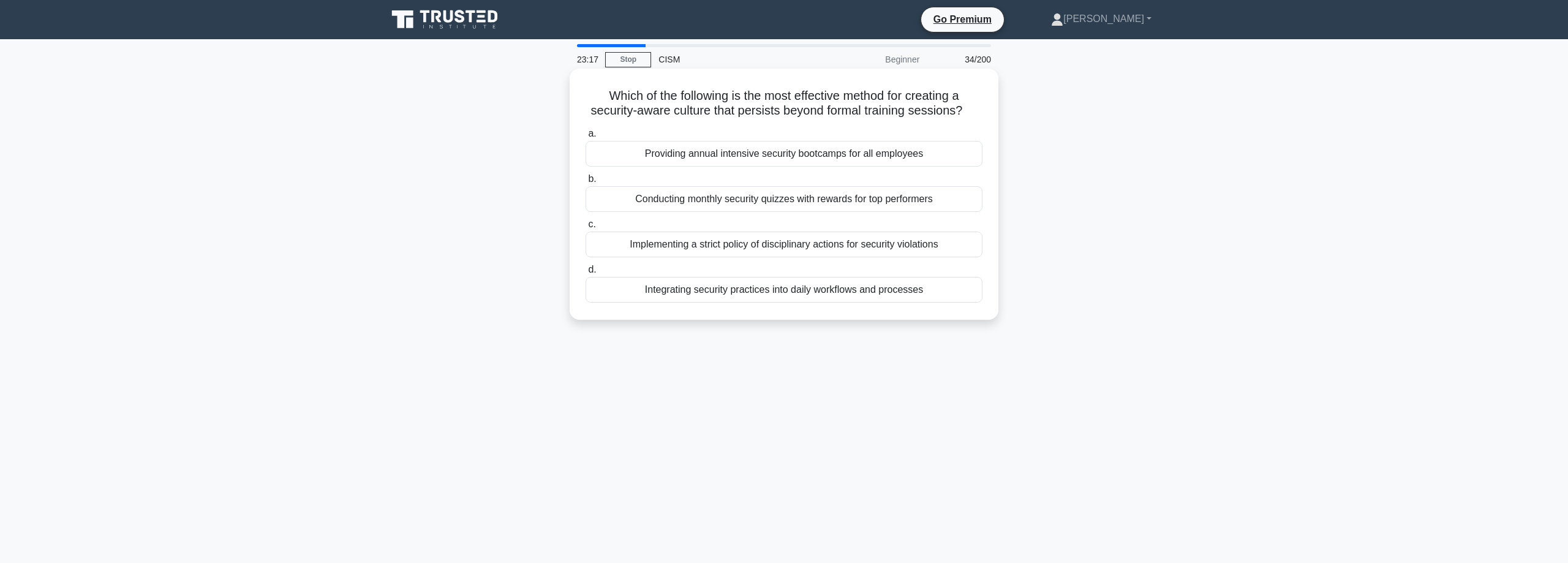
click at [840, 293] on div "Integrating security practices into daily workflows and processes" at bounding box center [784, 289] width 397 height 25
click at [586, 274] on input "d. Integrating security practices into daily workflows and processes" at bounding box center [586, 270] width 0 height 8
drag, startPoint x: 677, startPoint y: 91, endPoint x: 876, endPoint y: 90, distance: 199.0
click at [876, 90] on h5 "In incident response communications, which of the following is a key considerat…" at bounding box center [784, 103] width 399 height 31
click at [651, 104] on h5 "In incident response communications, which of the following is a key considerat…" at bounding box center [784, 103] width 399 height 31
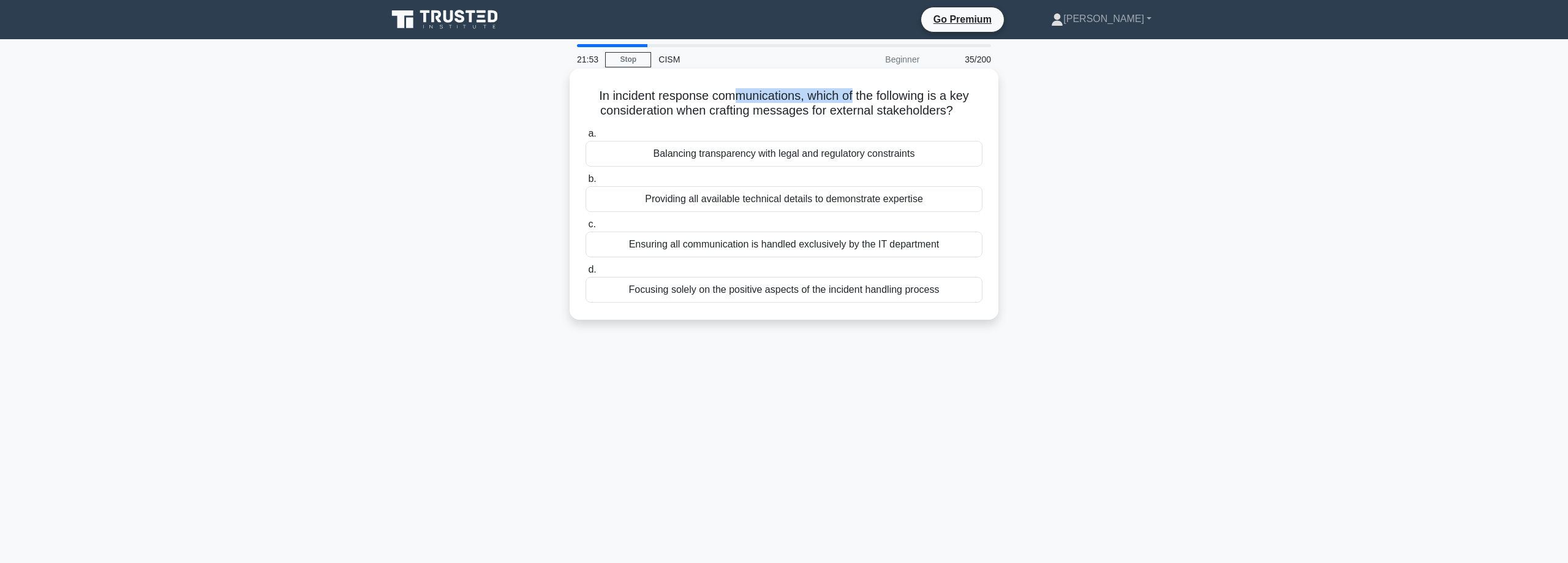
drag, startPoint x: 742, startPoint y: 95, endPoint x: 918, endPoint y: 101, distance: 176.1
click at [861, 89] on h5 "In incident response communications, which of the following is a key considerat…" at bounding box center [784, 103] width 399 height 31
drag, startPoint x: 641, startPoint y: 109, endPoint x: 903, endPoint y: 115, distance: 262.1
click at [903, 115] on h5 "In incident response communications, which of the following is a key considerat…" at bounding box center [784, 103] width 399 height 31
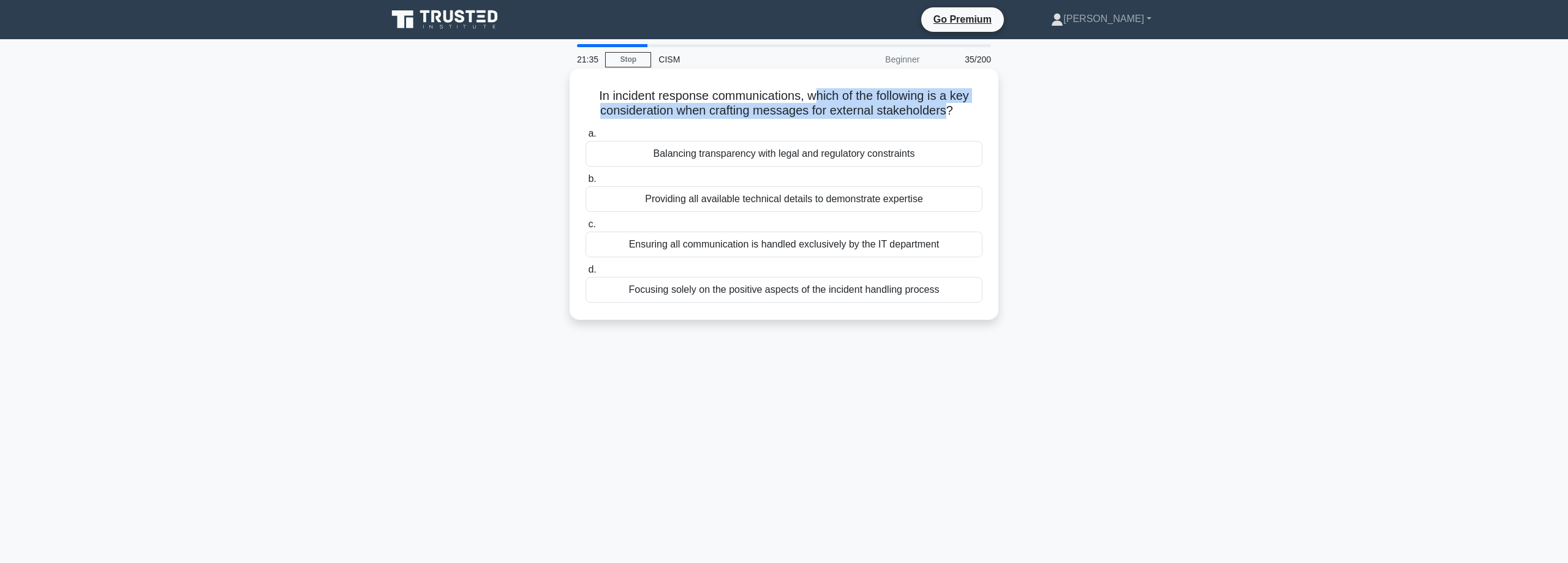
drag, startPoint x: 824, startPoint y: 93, endPoint x: 940, endPoint y: 112, distance: 117.5
click at [940, 112] on h5 "In incident response communications, which of the following is a key considerat…" at bounding box center [784, 103] width 399 height 31
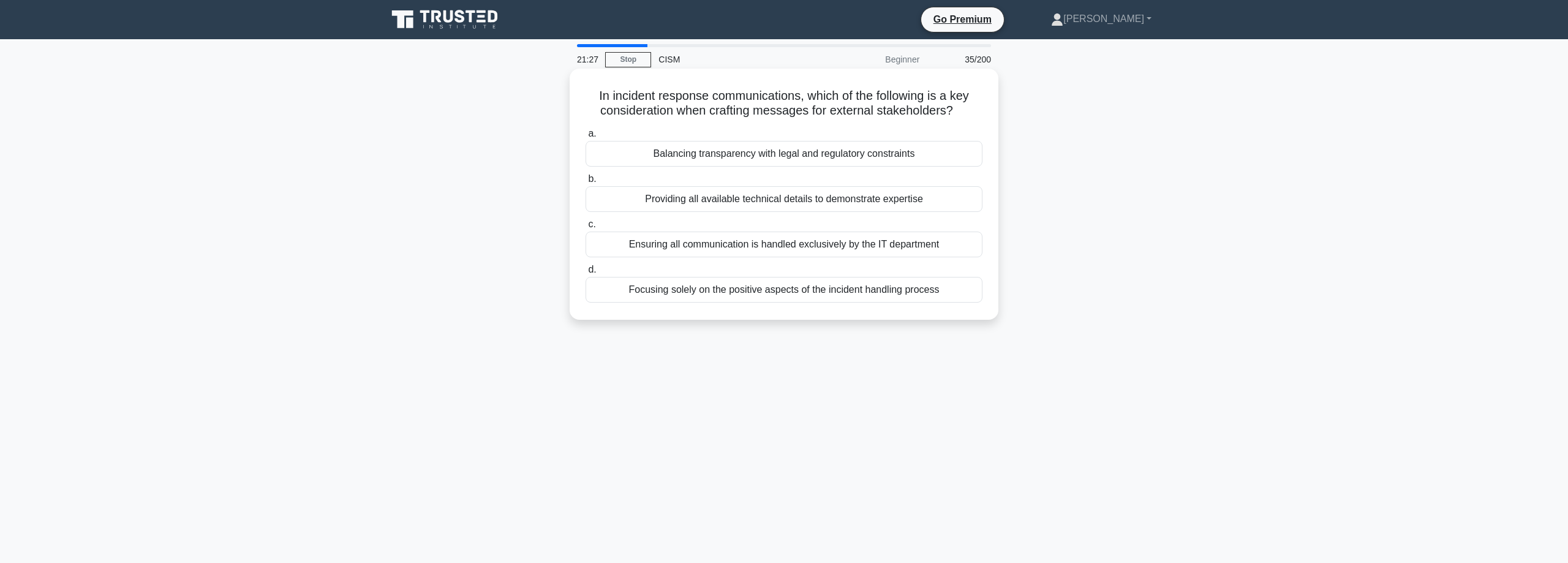
click at [916, 156] on div "Balancing transparency with legal and regulatory constraints" at bounding box center [784, 154] width 397 height 25
click at [586, 138] on input "a. Balancing transparency with legal and regulatory constraints" at bounding box center [586, 134] width 0 height 8
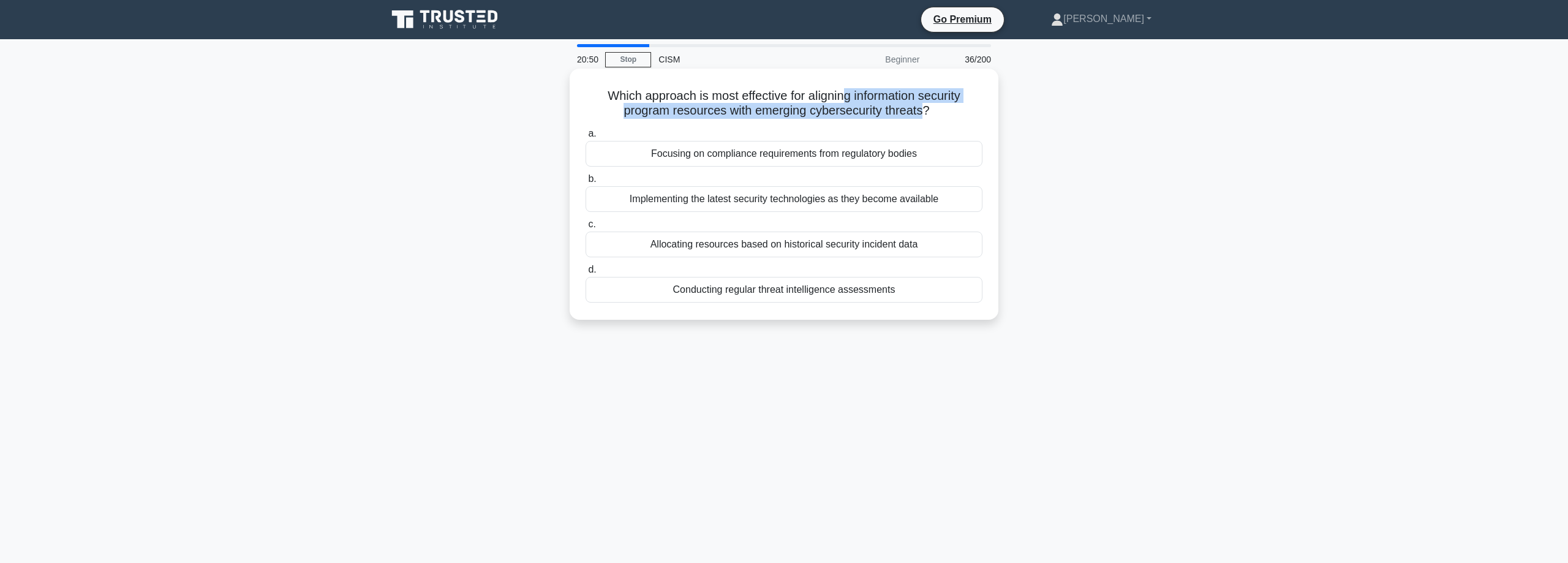
drag, startPoint x: 853, startPoint y: 96, endPoint x: 921, endPoint y: 115, distance: 70.6
click at [921, 115] on h5 "Which approach is most effective for aligning information security program reso…" at bounding box center [784, 103] width 399 height 31
click at [889, 286] on div "Conducting regular threat intelligence assessments" at bounding box center [784, 289] width 397 height 25
click at [586, 274] on input "d. Conducting regular threat intelligence assessments" at bounding box center [586, 270] width 0 height 8
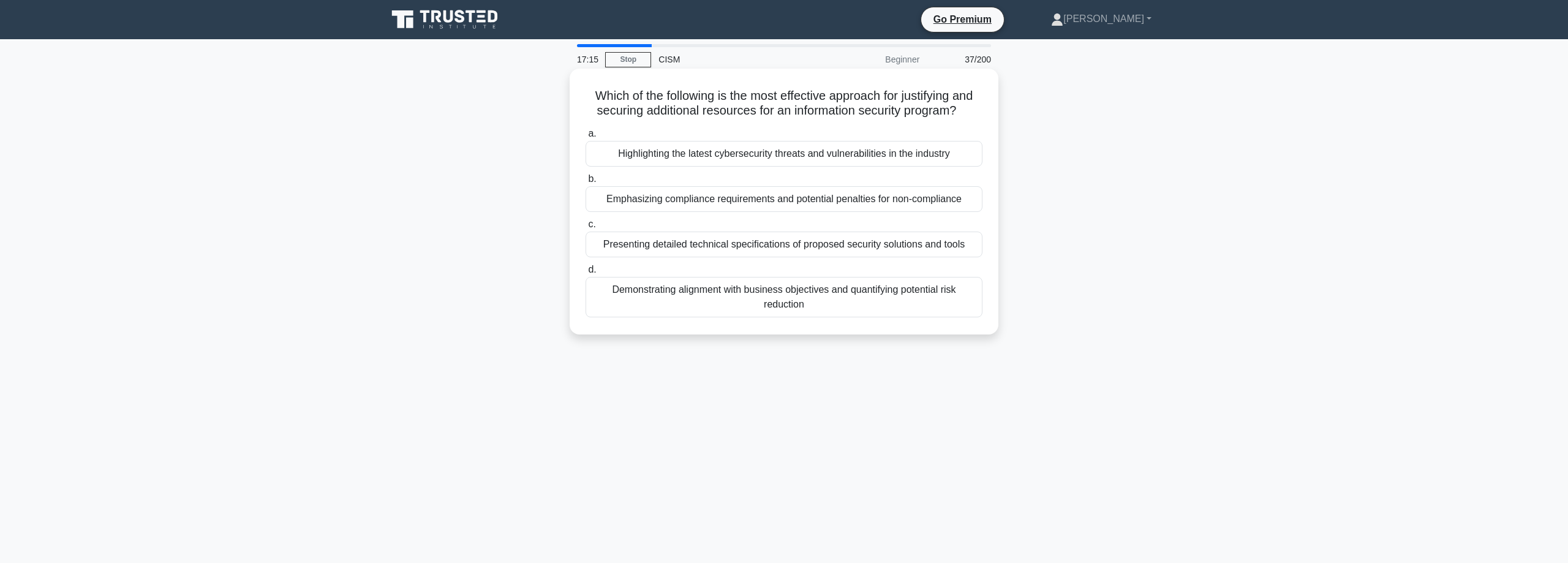
click at [660, 291] on div "Demonstrating alignment with business objectives and quantifying potential risk…" at bounding box center [784, 297] width 397 height 40
click at [586, 274] on input "d. Demonstrating alignment with business objectives and quantifying potential r…" at bounding box center [586, 270] width 0 height 8
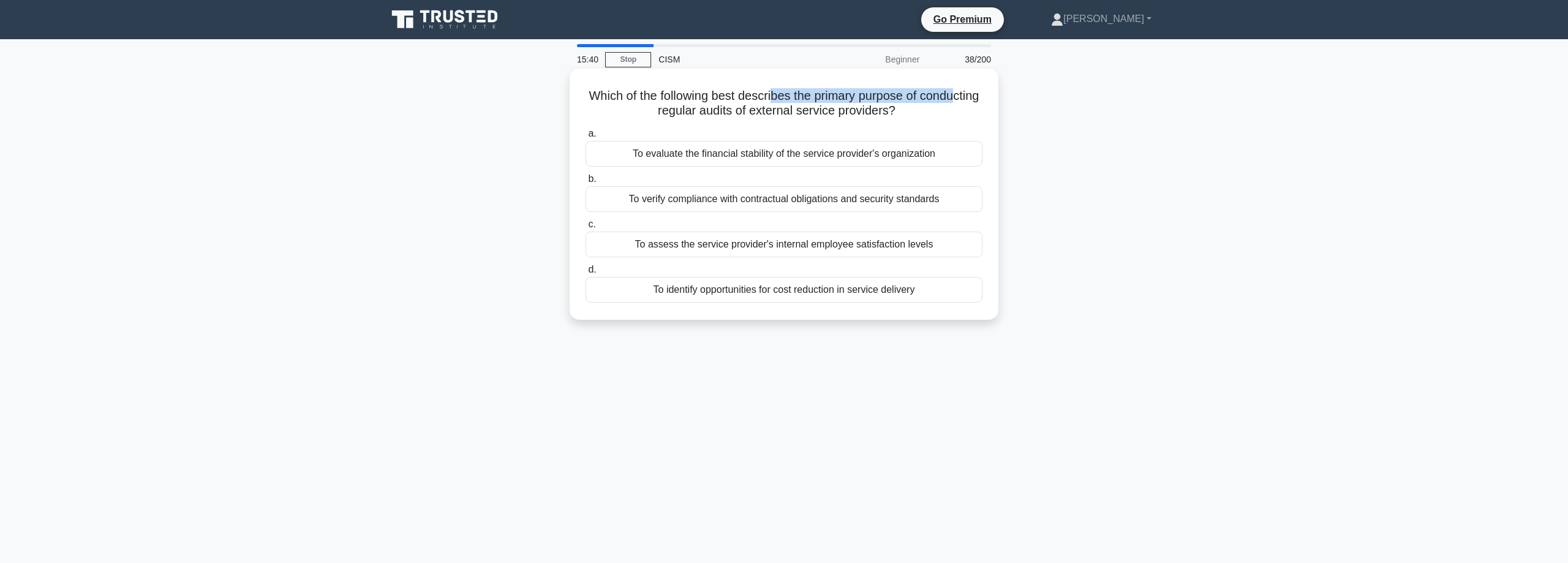
drag, startPoint x: 776, startPoint y: 94, endPoint x: 948, endPoint y: 92, distance: 172.0
click at [951, 88] on h5 "Which of the following best describes the primary purpose of conducting regular…" at bounding box center [784, 103] width 399 height 31
drag, startPoint x: 692, startPoint y: 112, endPoint x: 902, endPoint y: 113, distance: 210.0
click at [902, 113] on h5 "Which of the following best describes the primary purpose of conducting regular…" at bounding box center [784, 103] width 399 height 31
click at [872, 201] on div "To verify compliance with contractual obligations and security standards" at bounding box center [784, 199] width 397 height 25
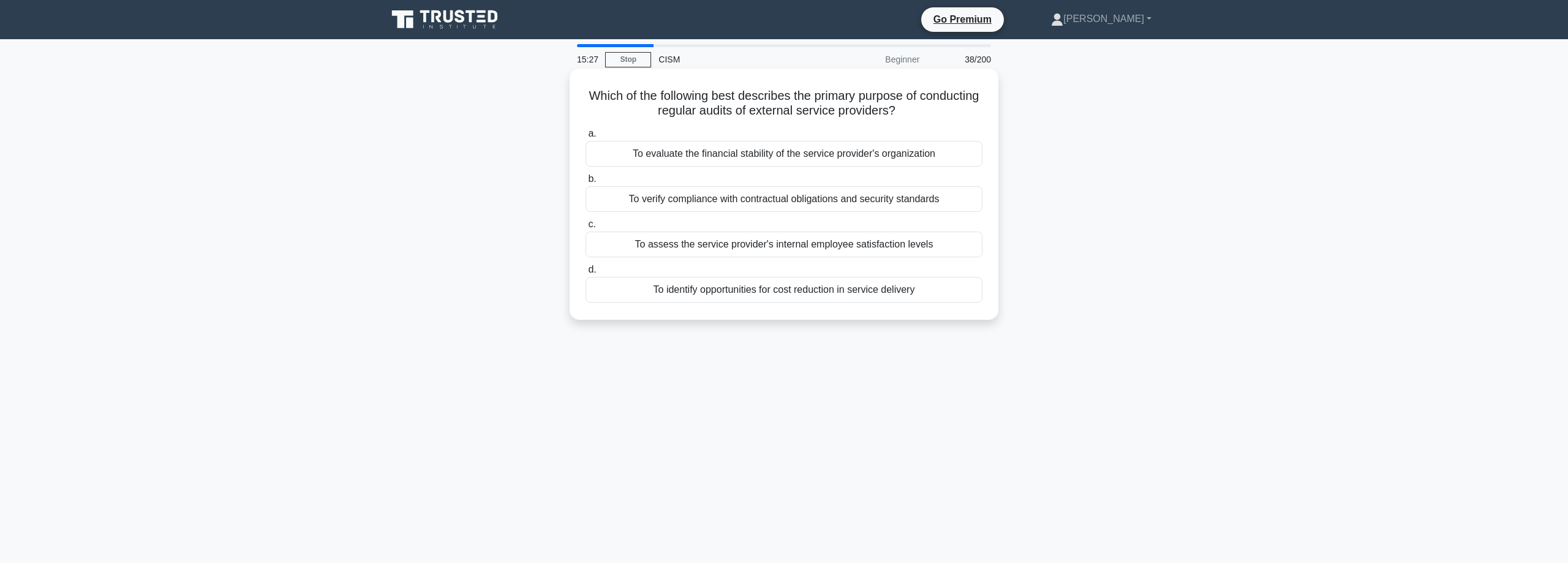
click at [586, 183] on input "b. To verify compliance with contractual obligations and security standards" at bounding box center [586, 179] width 0 height 8
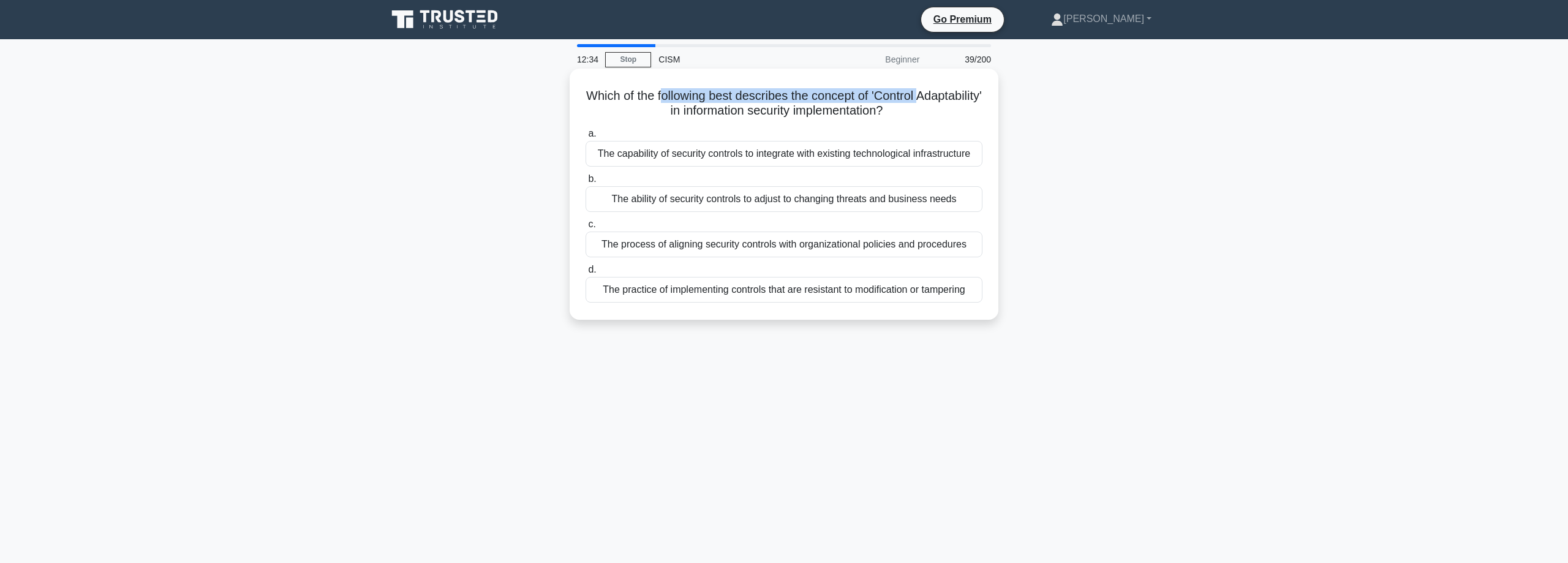
drag, startPoint x: 666, startPoint y: 100, endPoint x: 921, endPoint y: 102, distance: 255.0
click at [920, 102] on h5 "Which of the following best describes the concept of 'Control Adaptability' in …" at bounding box center [784, 103] width 399 height 31
click at [650, 244] on div "The process of aligning security controls with organizational policies and proc…" at bounding box center [784, 244] width 397 height 25
click at [586, 228] on input "c. The process of aligning security controls with organizational policies and p…" at bounding box center [586, 224] width 0 height 8
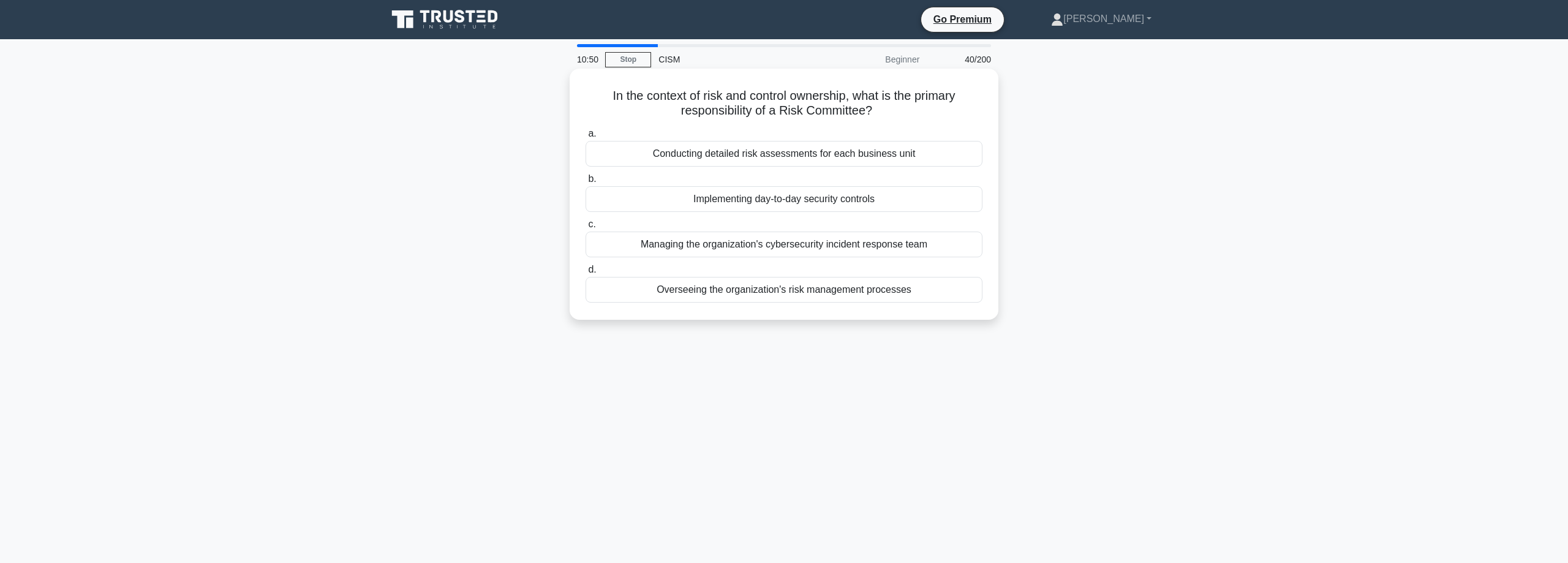
drag, startPoint x: 1022, startPoint y: 287, endPoint x: 943, endPoint y: 304, distance: 80.8
click at [943, 304] on div "In the context of risk and control ownership, what is the primary responsibilit…" at bounding box center [784, 204] width 808 height 266
click at [900, 290] on div "Overseeing the organization's risk management processes" at bounding box center [784, 289] width 397 height 25
click at [586, 274] on input "d. Overseeing the organization's risk management processes" at bounding box center [586, 270] width 0 height 8
click at [910, 244] on div "Ensuring compliance with data protection regulations" at bounding box center [784, 244] width 397 height 25
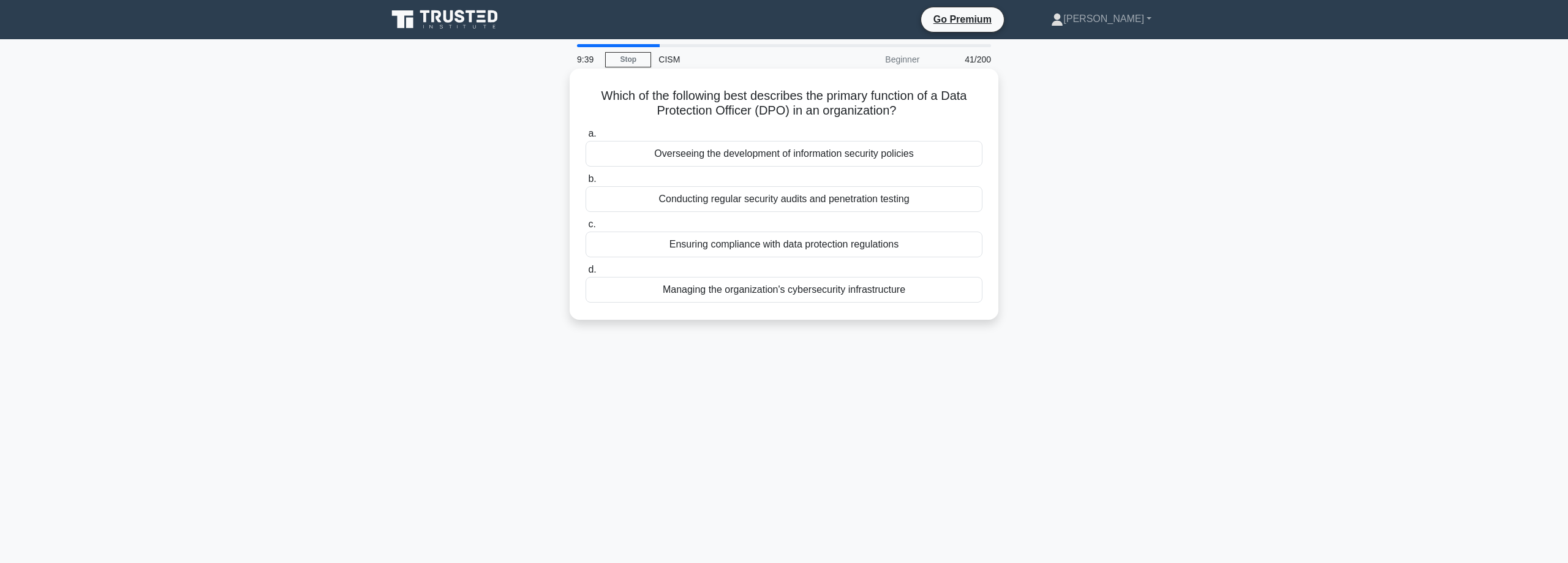
click at [586, 228] on input "c. Ensuring compliance with data protection regulations" at bounding box center [586, 224] width 0 height 8
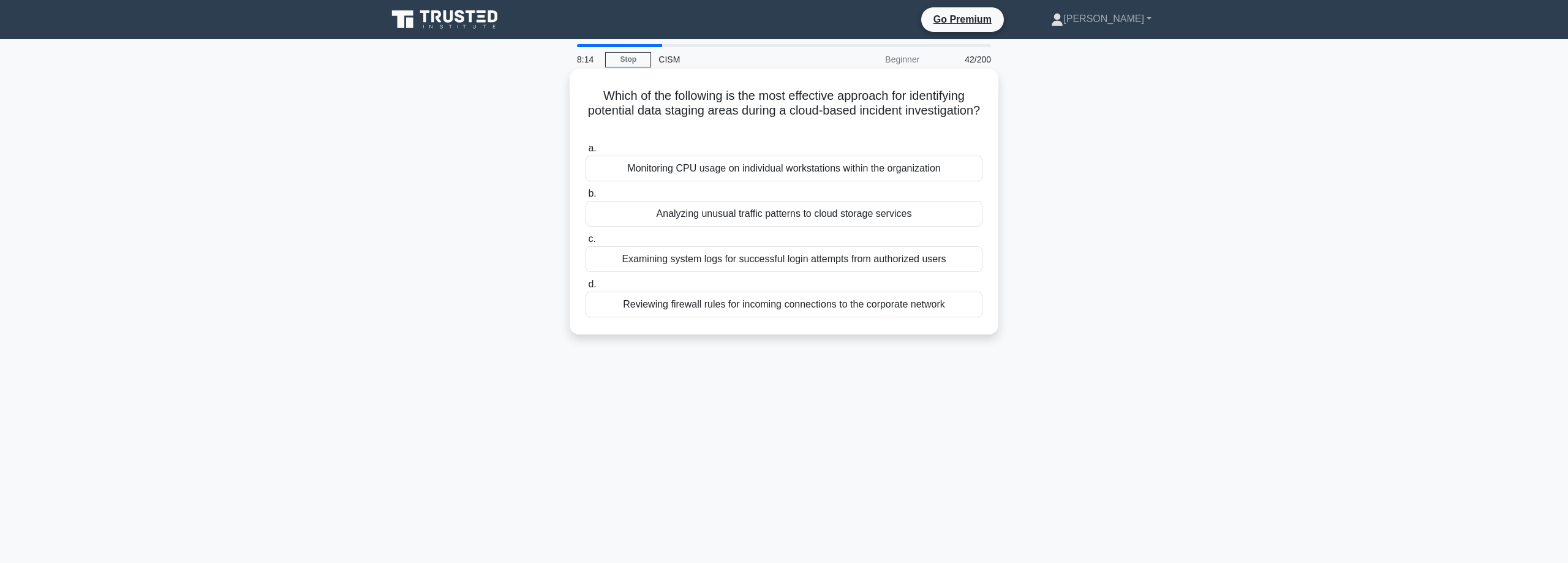
click at [780, 258] on div "Examining system logs for successful login attempts from authorized users" at bounding box center [784, 259] width 397 height 25
click at [586, 243] on input "c. Examining system logs for successful login attempts from authorized users" at bounding box center [586, 239] width 0 height 8
drag, startPoint x: 844, startPoint y: 93, endPoint x: 670, endPoint y: 111, distance: 174.9
click at [670, 111] on h5 "Which of the following is the most effective approach for selecting and impleme…" at bounding box center [784, 110] width 399 height 45
drag, startPoint x: 746, startPoint y: 167, endPoint x: 869, endPoint y: 174, distance: 123.2
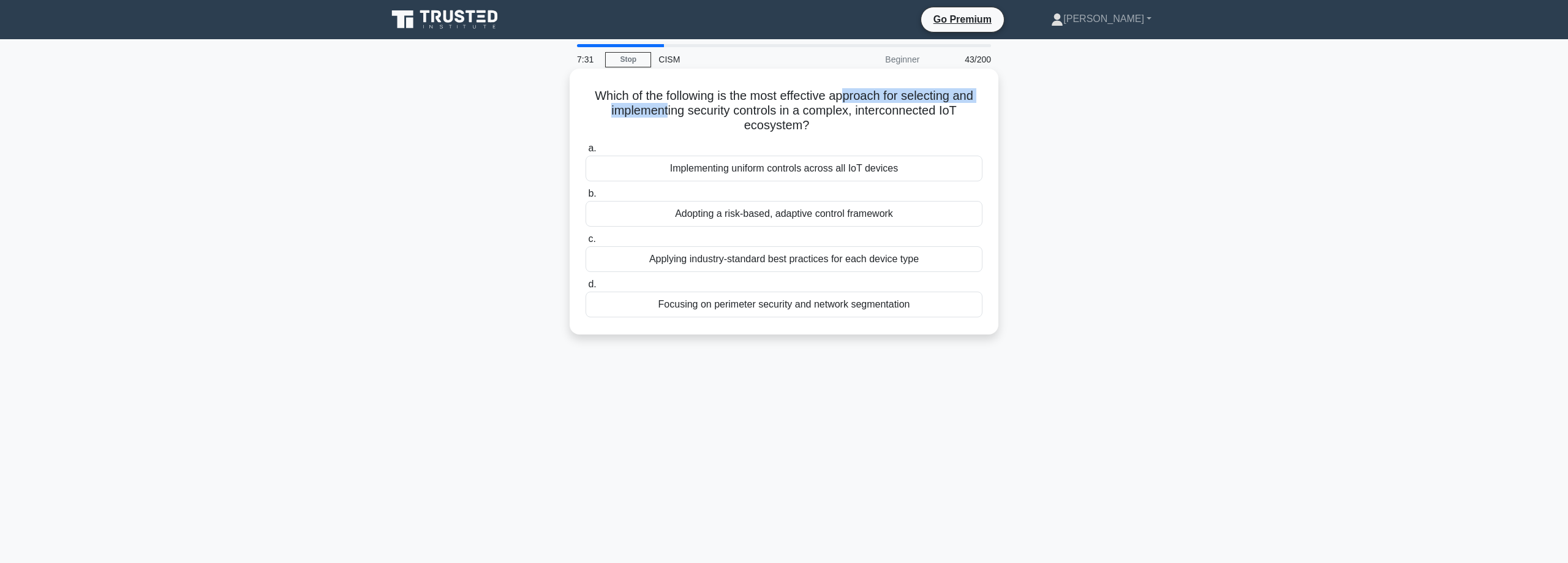
click at [874, 170] on div "Implementing uniform controls across all IoT devices" at bounding box center [784, 168] width 397 height 25
drag, startPoint x: 729, startPoint y: 212, endPoint x: 826, endPoint y: 236, distance: 99.9
click at [859, 218] on div "Adopting a risk-based, adaptive control framework" at bounding box center [784, 214] width 397 height 25
drag, startPoint x: 723, startPoint y: 257, endPoint x: 816, endPoint y: 274, distance: 94.5
click at [830, 264] on div "Applying industry-standard best practices for each device type" at bounding box center [784, 259] width 397 height 25
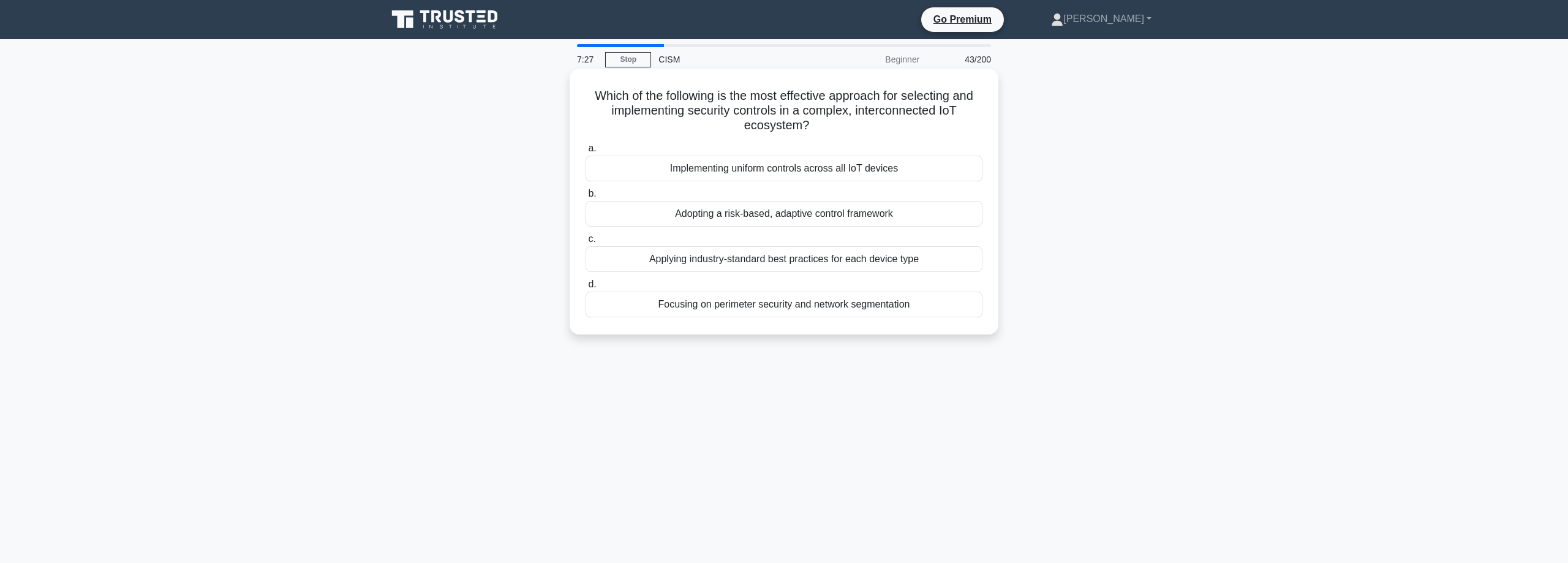
click at [921, 262] on div "Applying industry-standard best practices for each device type" at bounding box center [784, 259] width 397 height 25
click at [586, 243] on input "c. Applying industry-standard best practices for each device type" at bounding box center [586, 239] width 0 height 8
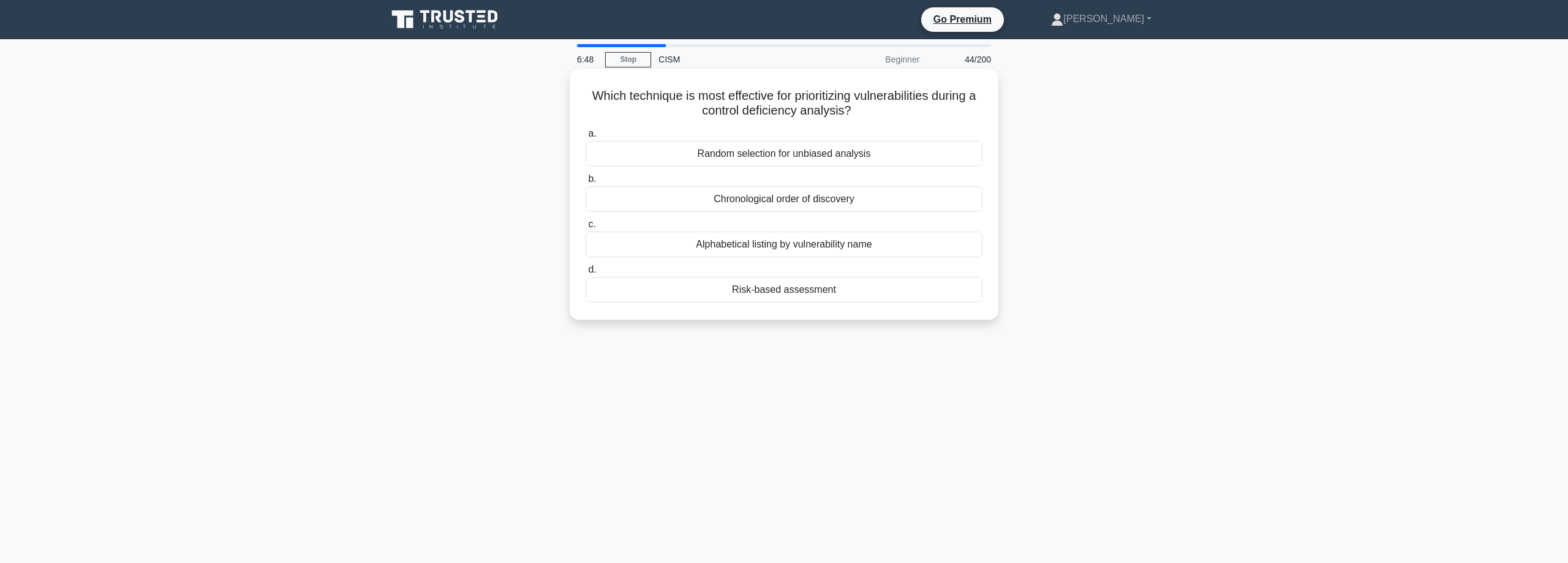
drag, startPoint x: 756, startPoint y: 96, endPoint x: 929, endPoint y: 108, distance: 173.4
click at [932, 108] on h5 "Which technique is most effective for prioritizing vulnerabilities during a con…" at bounding box center [784, 103] width 399 height 31
click at [722, 290] on div "Risk-based assessment" at bounding box center [784, 289] width 397 height 25
click at [586, 274] on input "d. Risk-based assessment" at bounding box center [586, 270] width 0 height 8
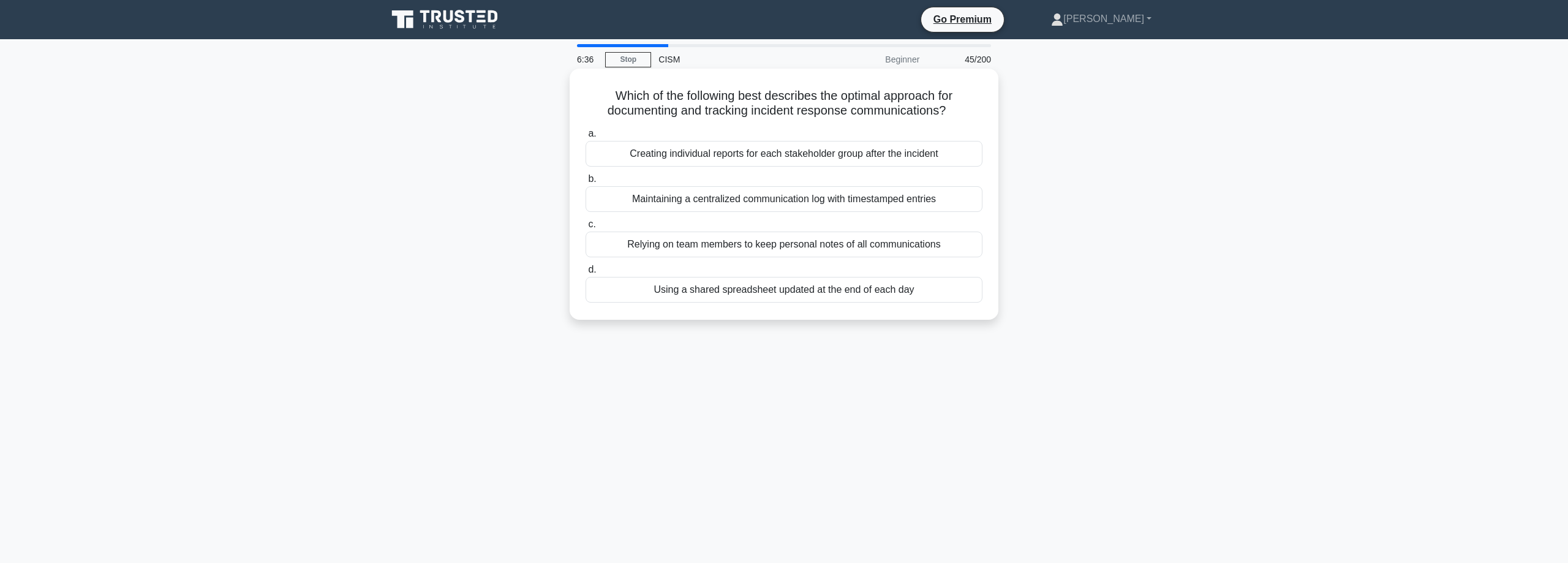
drag, startPoint x: 663, startPoint y: 92, endPoint x: 949, endPoint y: 112, distance: 286.7
click at [951, 112] on h5 "Which of the following best describes the optimal approach for documenting and …" at bounding box center [784, 103] width 399 height 31
click at [691, 99] on h5 "Which of the following best describes the optimal approach for documenting and …" at bounding box center [784, 103] width 399 height 31
drag, startPoint x: 766, startPoint y: 102, endPoint x: 916, endPoint y: 139, distance: 154.5
click at [948, 122] on div "Which of the following best describes the optimal approach for documenting and …" at bounding box center [784, 194] width 419 height 242
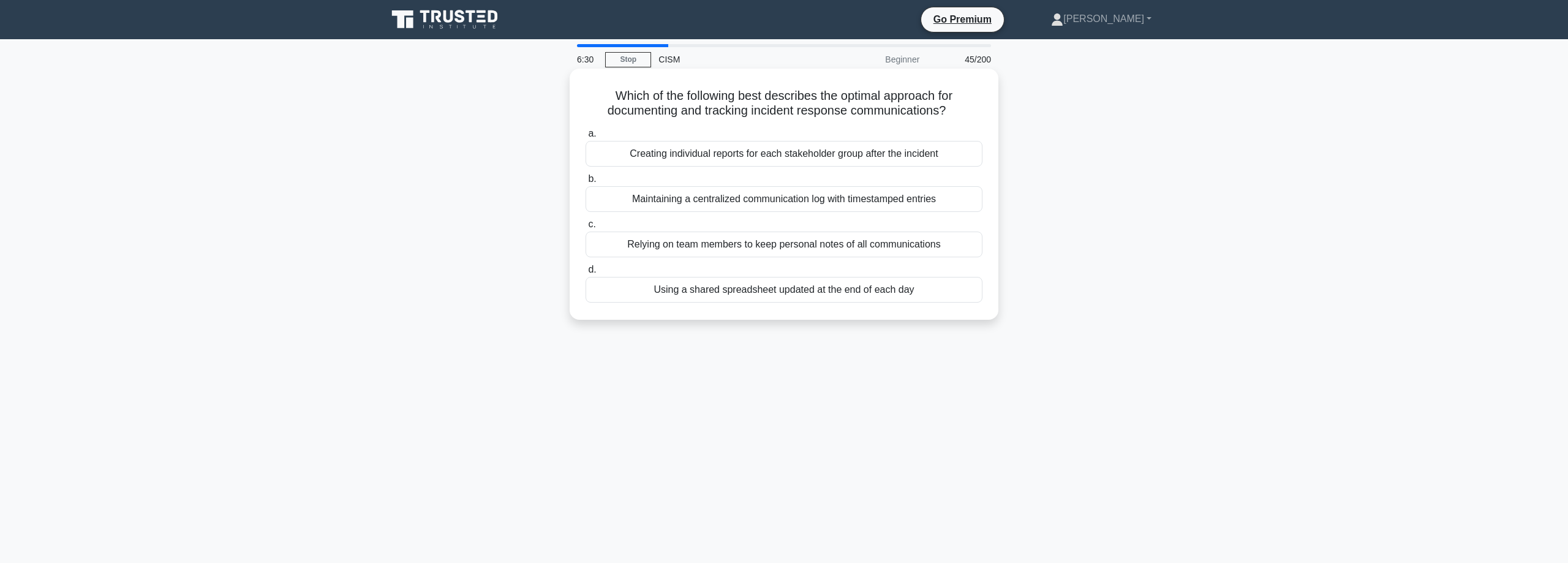
drag, startPoint x: 725, startPoint y: 154, endPoint x: 878, endPoint y: 166, distance: 153.5
click at [889, 164] on div "Creating individual reports for each stakeholder group after the incident" at bounding box center [784, 154] width 397 height 25
drag, startPoint x: 667, startPoint y: 199, endPoint x: 858, endPoint y: 215, distance: 191.7
click at [901, 201] on div "Maintaining a centralized communication log with timestamped entries" at bounding box center [784, 199] width 397 height 25
drag, startPoint x: 670, startPoint y: 246, endPoint x: 849, endPoint y: 251, distance: 179.1
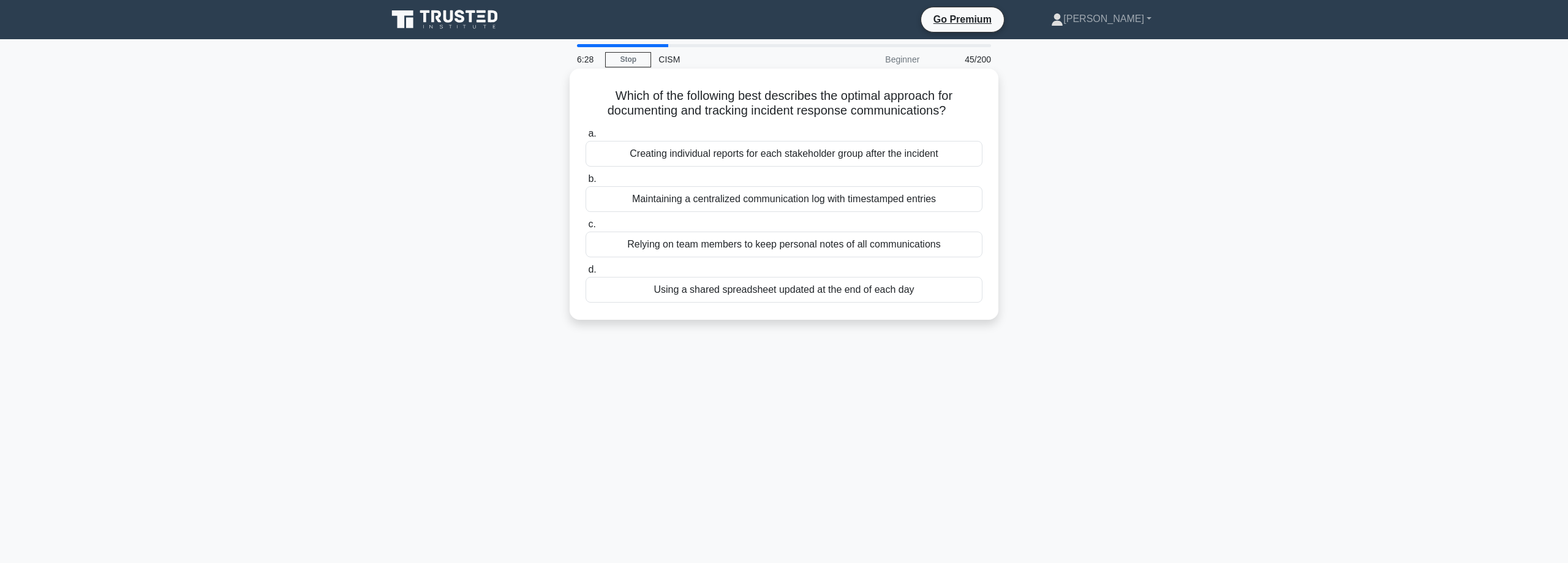
click at [849, 251] on div "Relying on team members to keep personal notes of all communications" at bounding box center [784, 244] width 397 height 25
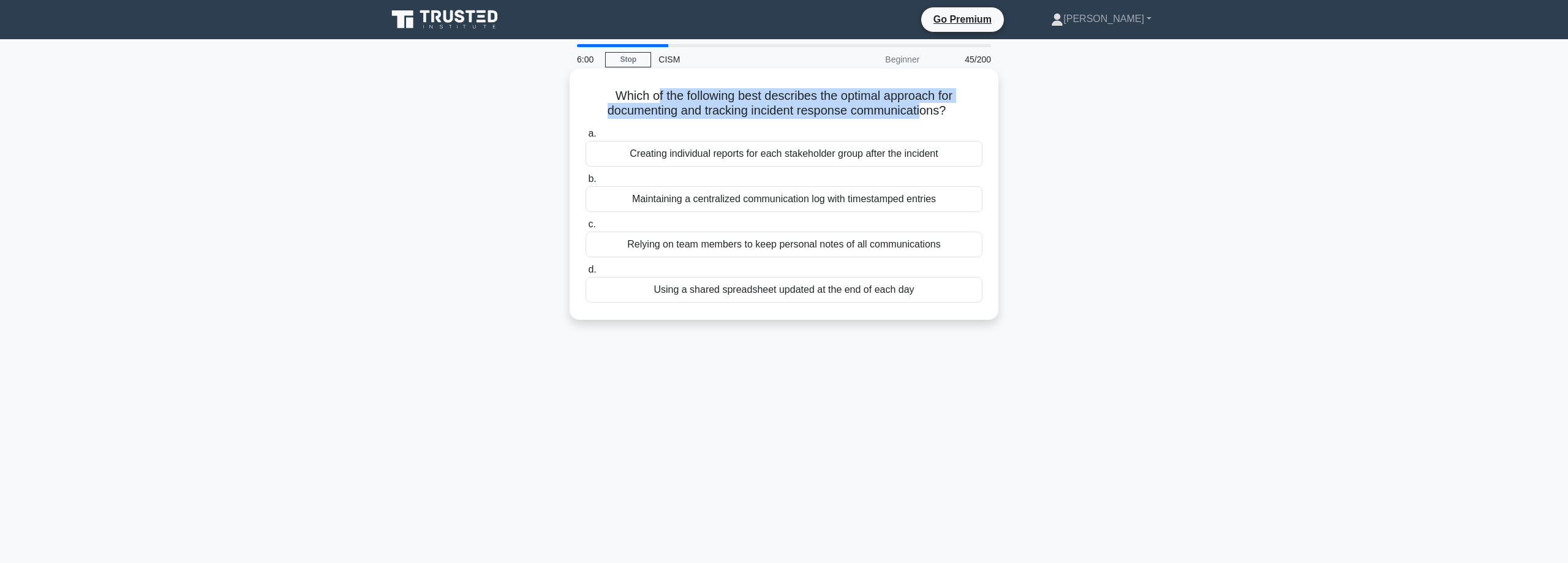
drag, startPoint x: 660, startPoint y: 101, endPoint x: 832, endPoint y: 186, distance: 191.9
click at [917, 116] on h5 "Which of the following best describes the optimal approach for documenting and …" at bounding box center [784, 103] width 399 height 31
drag, startPoint x: 678, startPoint y: 290, endPoint x: 864, endPoint y: 294, distance: 186.0
click at [864, 294] on div "Using a shared spreadsheet updated at the end of each day" at bounding box center [784, 289] width 397 height 25
drag, startPoint x: 632, startPoint y: 244, endPoint x: 932, endPoint y: 246, distance: 300.0
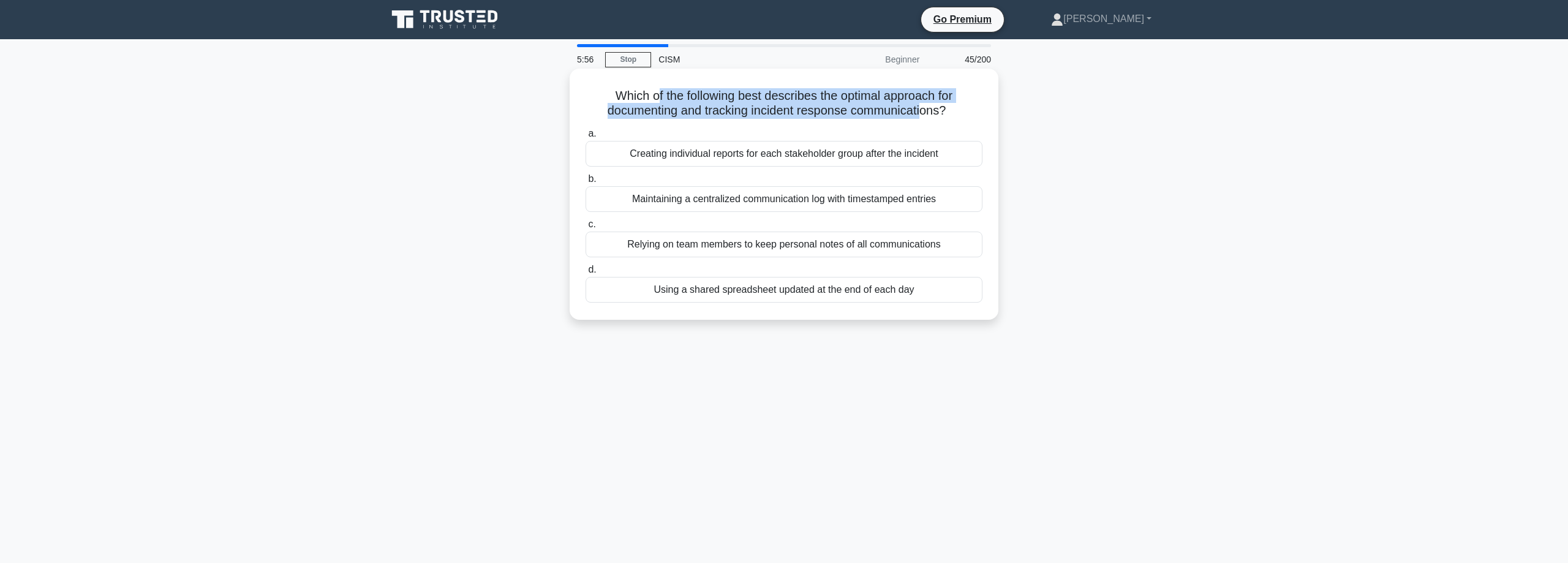
click at [932, 246] on div "Relying on team members to keep personal notes of all communications" at bounding box center [784, 244] width 397 height 25
drag, startPoint x: 632, startPoint y: 198, endPoint x: 940, endPoint y: 201, distance: 308.0
click at [940, 201] on div "Maintaining a centralized communication log with timestamped entries" at bounding box center [784, 199] width 397 height 25
drag, startPoint x: 650, startPoint y: 153, endPoint x: 811, endPoint y: 239, distance: 182.5
click at [934, 172] on div "a. Creating individual reports for each stakeholder group after the incident b.…" at bounding box center [784, 214] width 411 height 182
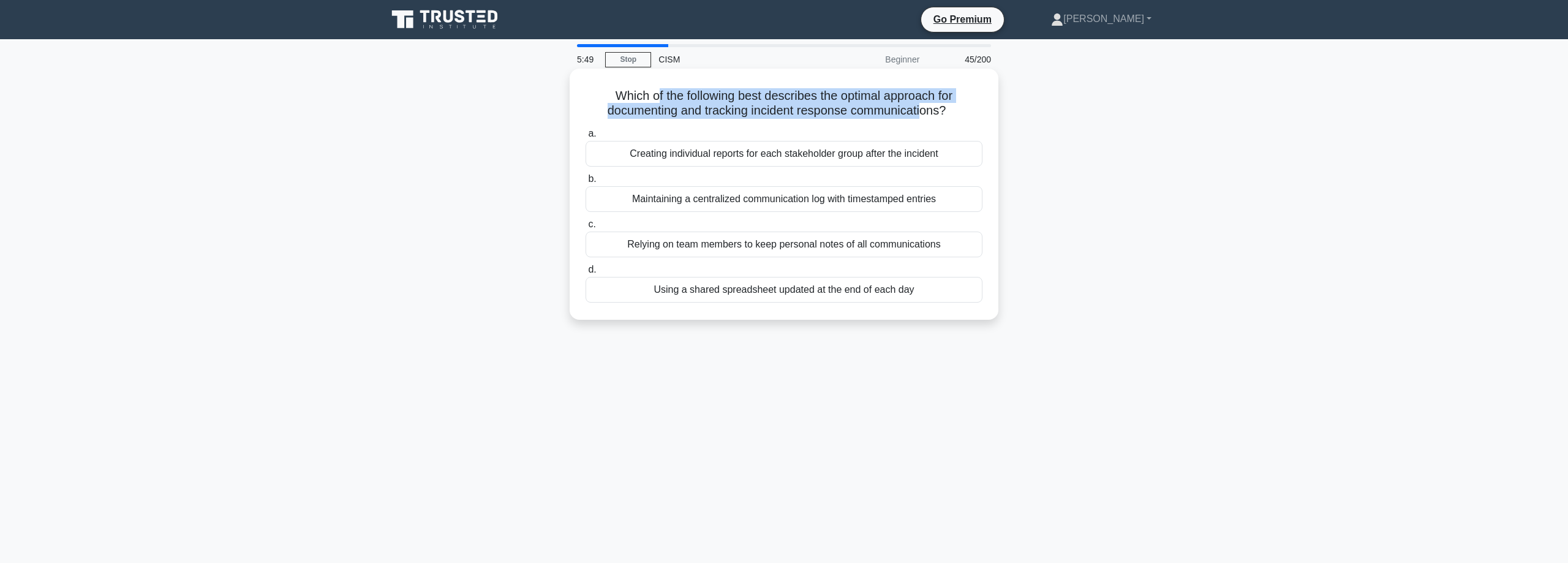
drag, startPoint x: 683, startPoint y: 201, endPoint x: 959, endPoint y: 211, distance: 276.2
click at [946, 208] on div "Maintaining a centralized communication log with timestamped entries" at bounding box center [784, 199] width 397 height 25
click at [934, 200] on div "Maintaining a centralized communication log with timestamped entries" at bounding box center [784, 199] width 397 height 25
click at [586, 183] on input "b. Maintaining a centralized communication log with timestamped entries" at bounding box center [586, 179] width 0 height 8
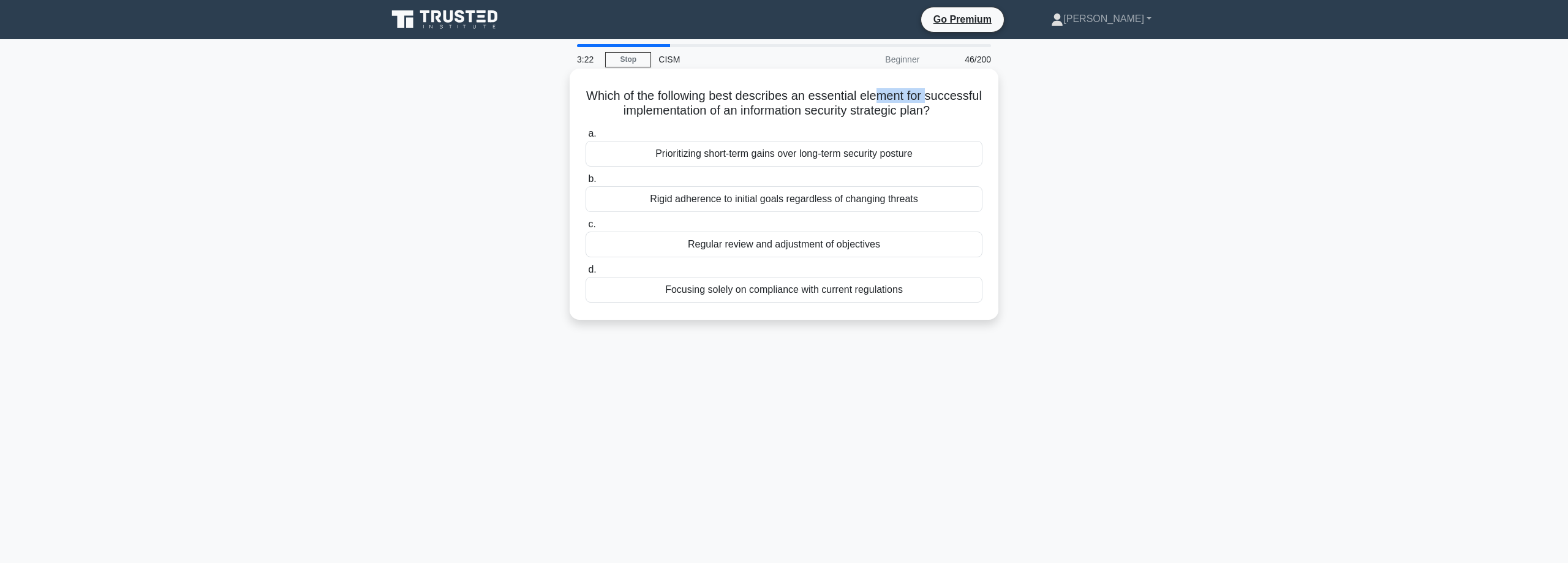
drag, startPoint x: 879, startPoint y: 96, endPoint x: 870, endPoint y: 104, distance: 12.0
click at [924, 98] on h5 "Which of the following best describes an essential element for successful imple…" at bounding box center [784, 103] width 399 height 31
drag, startPoint x: 664, startPoint y: 109, endPoint x: 912, endPoint y: 100, distance: 248.2
click at [912, 100] on h5 "Which of the following best describes an essential element for successful imple…" at bounding box center [784, 103] width 399 height 31
click at [895, 241] on div "Regular review and adjustment of objectives" at bounding box center [784, 244] width 397 height 25
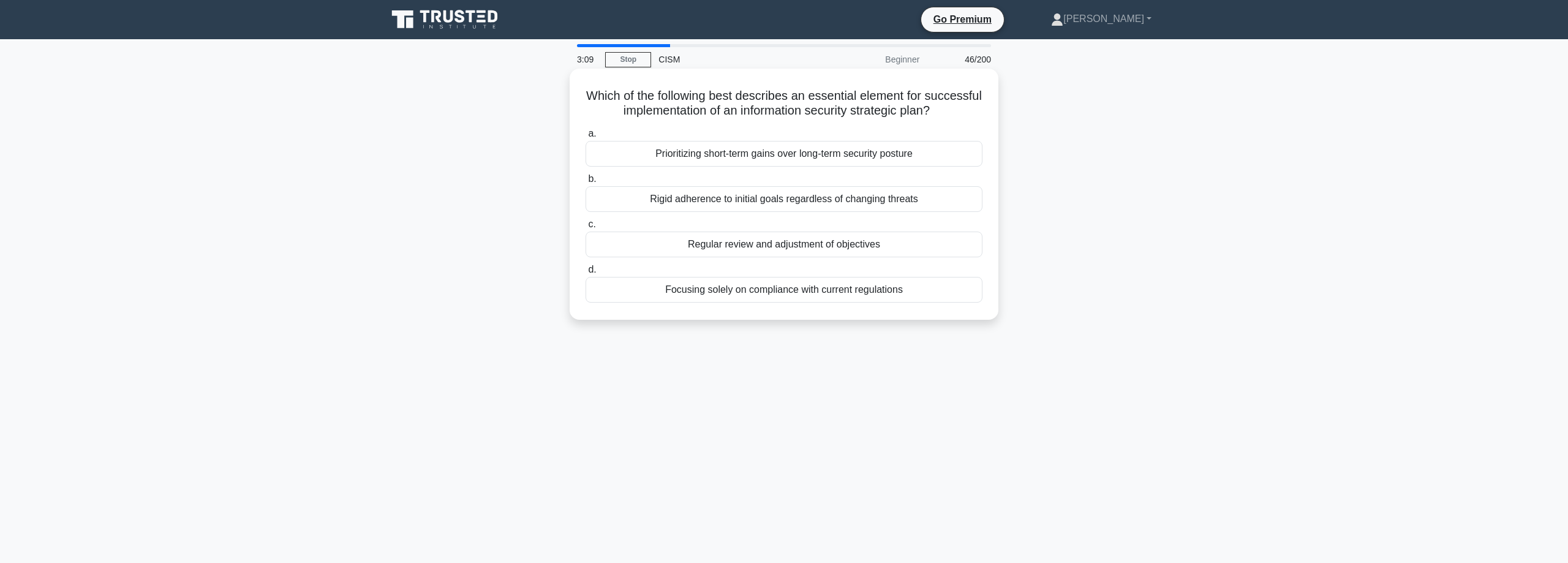
click at [586, 228] on input "c. Regular review and adjustment of objectives" at bounding box center [586, 224] width 0 height 8
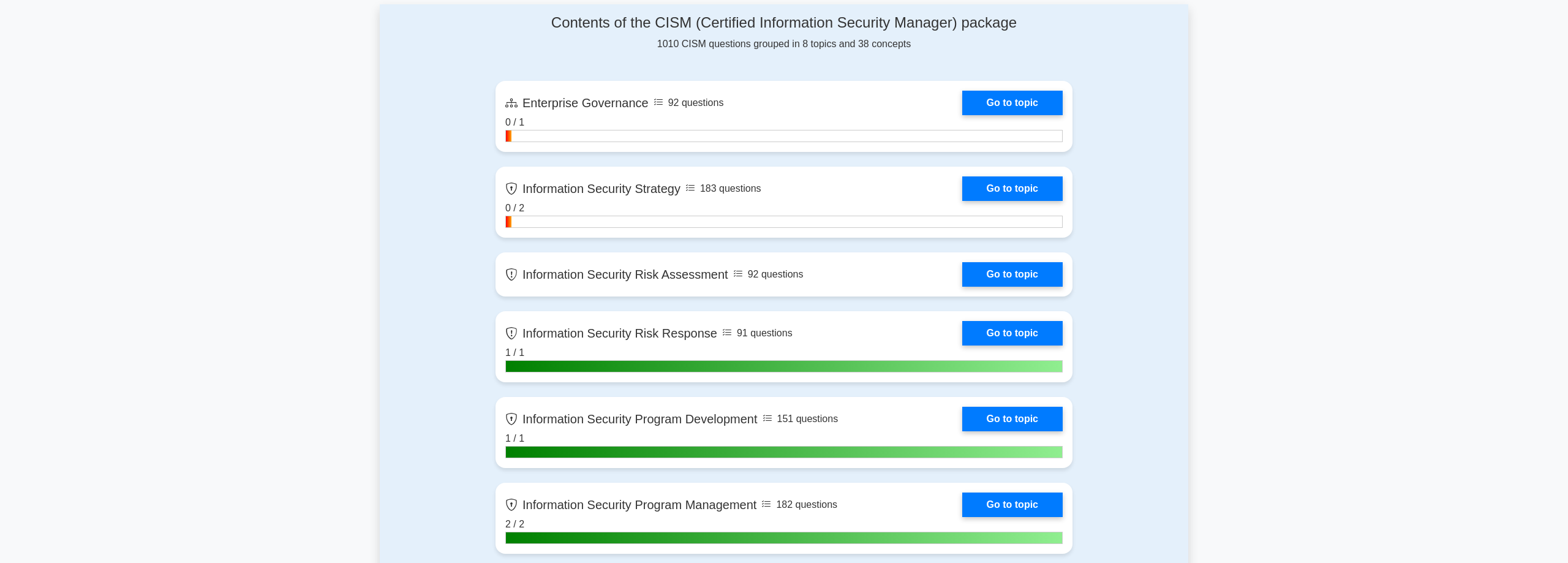
scroll to position [1125, 0]
